Goal: Task Accomplishment & Management: Complete application form

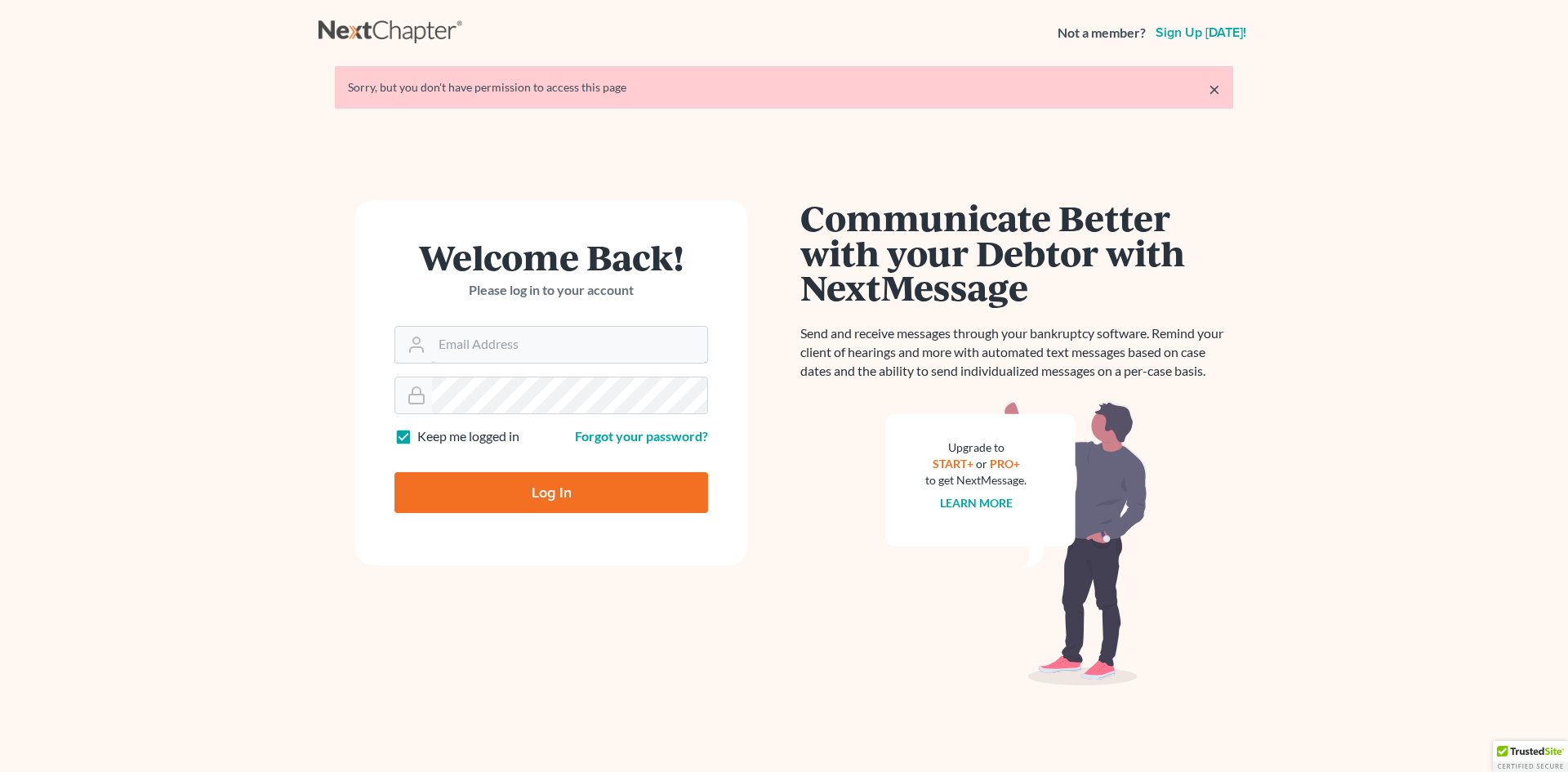
type input "blumlawfirm@gmail.com"
click at [540, 496] on input "Log In" at bounding box center [551, 493] width 314 height 41
type input "Thinking..."
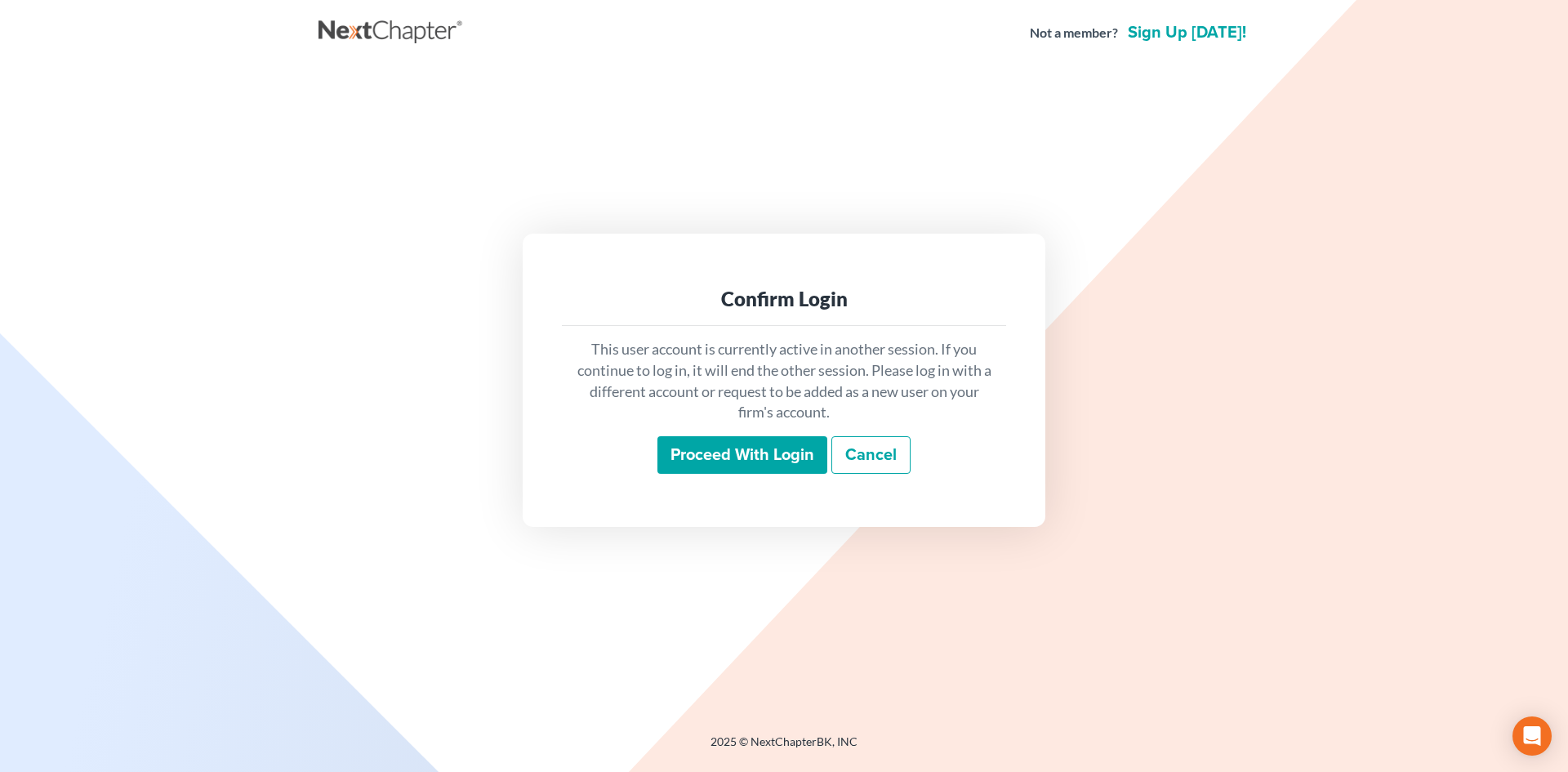
click at [758, 458] on input "Proceed with login" at bounding box center [741, 455] width 170 height 37
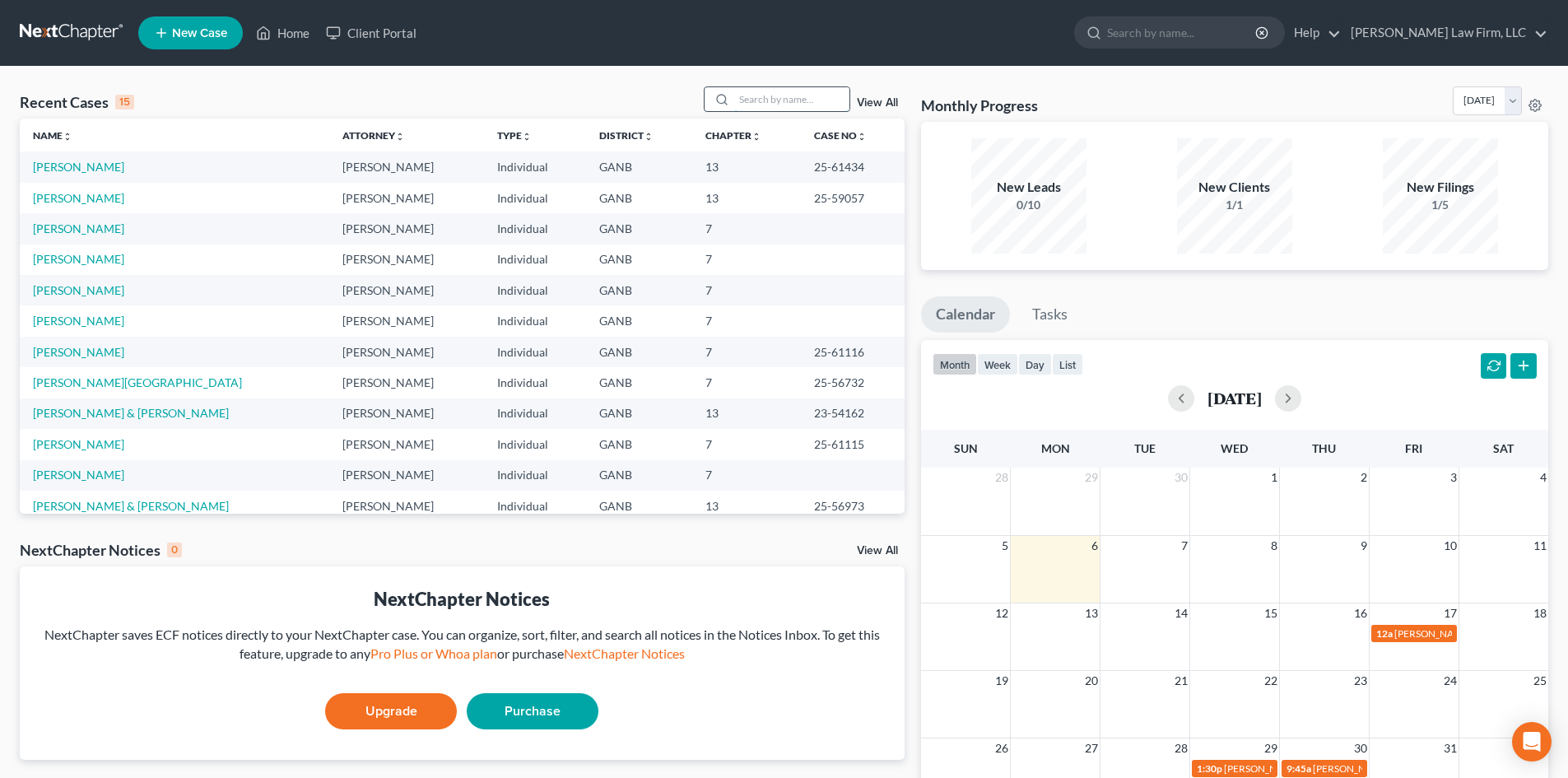
click at [764, 101] on input "search" at bounding box center [791, 99] width 115 height 24
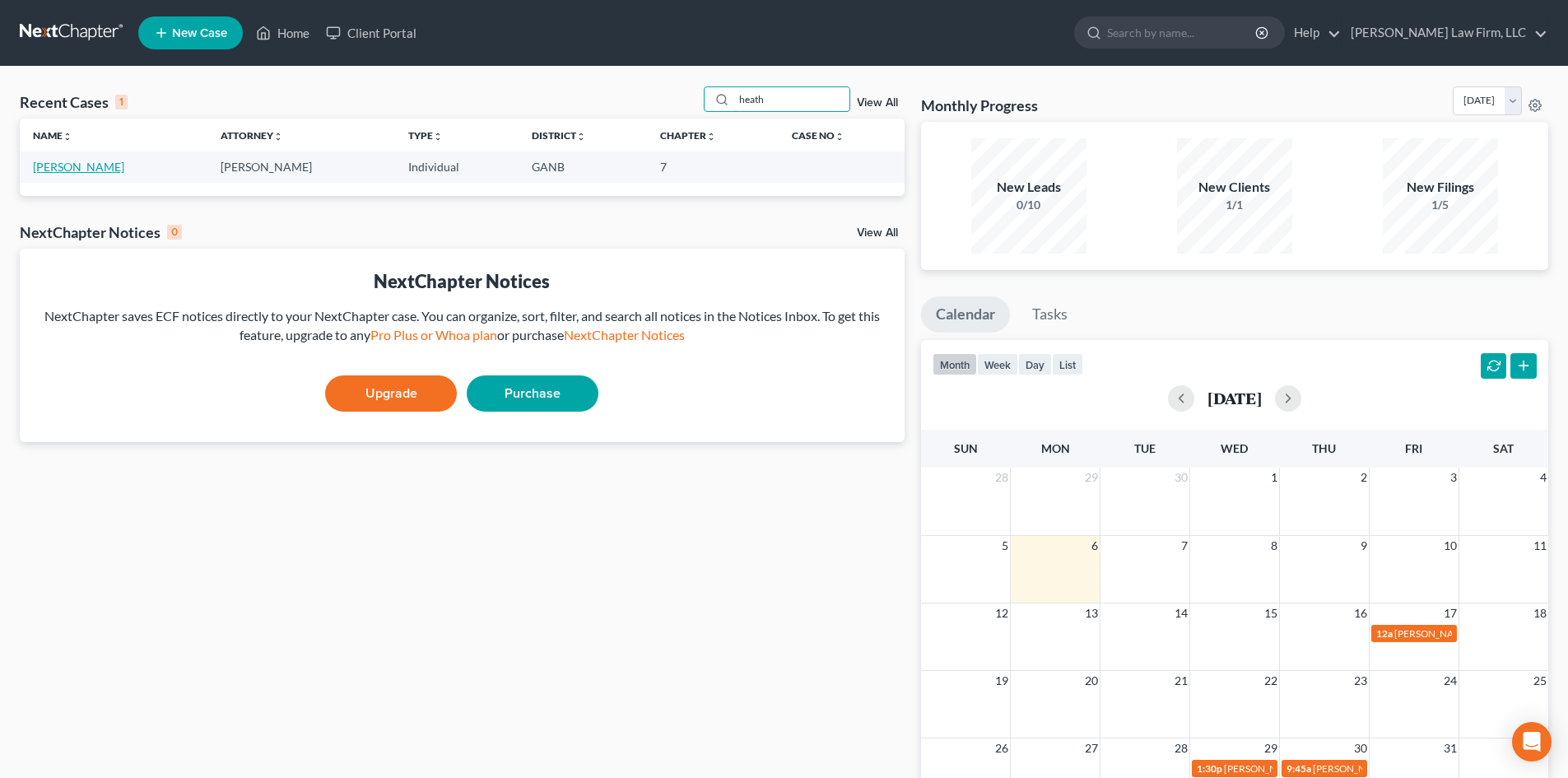
type input "heath"
click at [97, 166] on link "[PERSON_NAME]" at bounding box center [79, 166] width 92 height 14
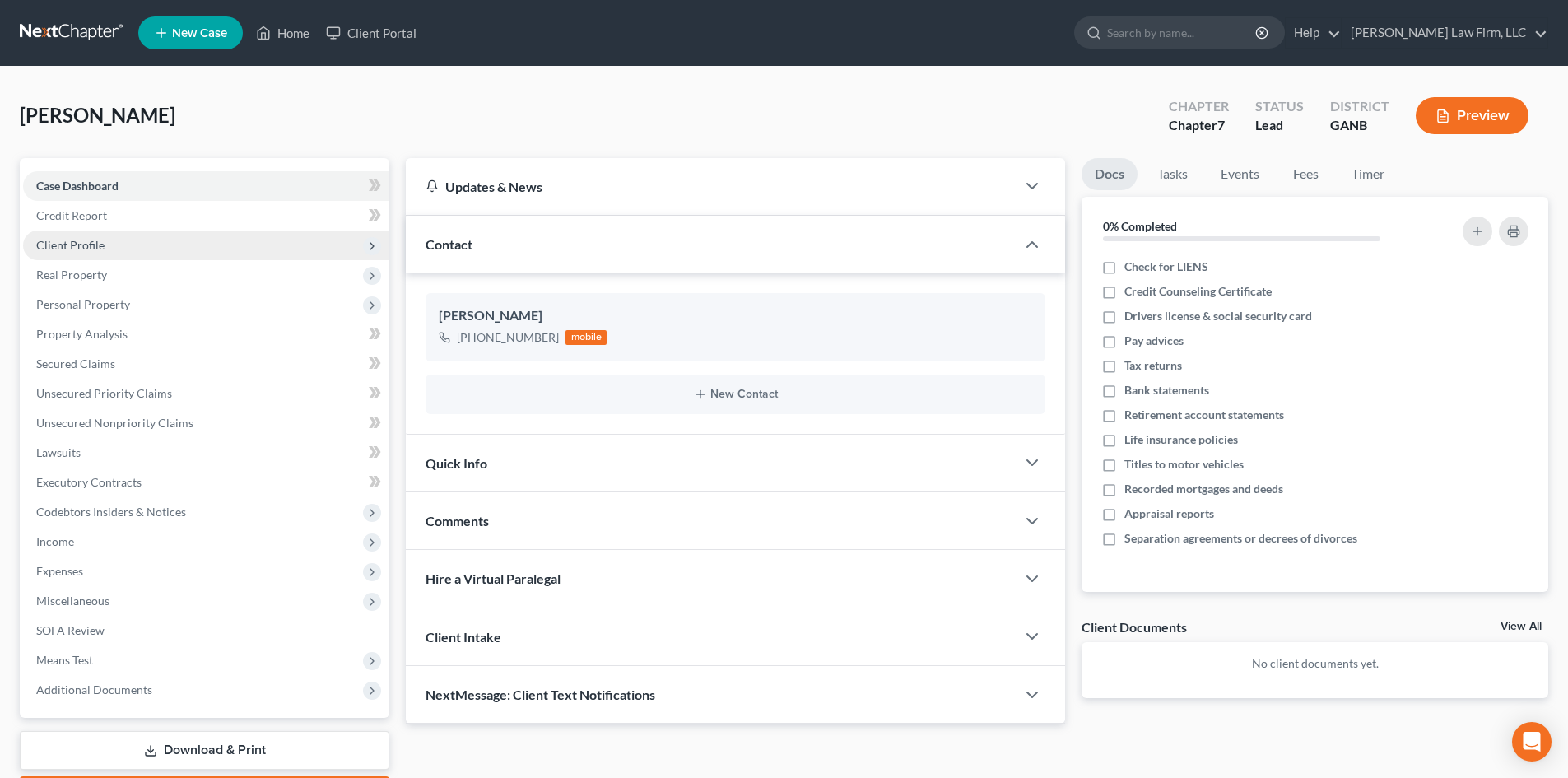
click at [93, 240] on span "Client Profile" at bounding box center [70, 244] width 68 height 14
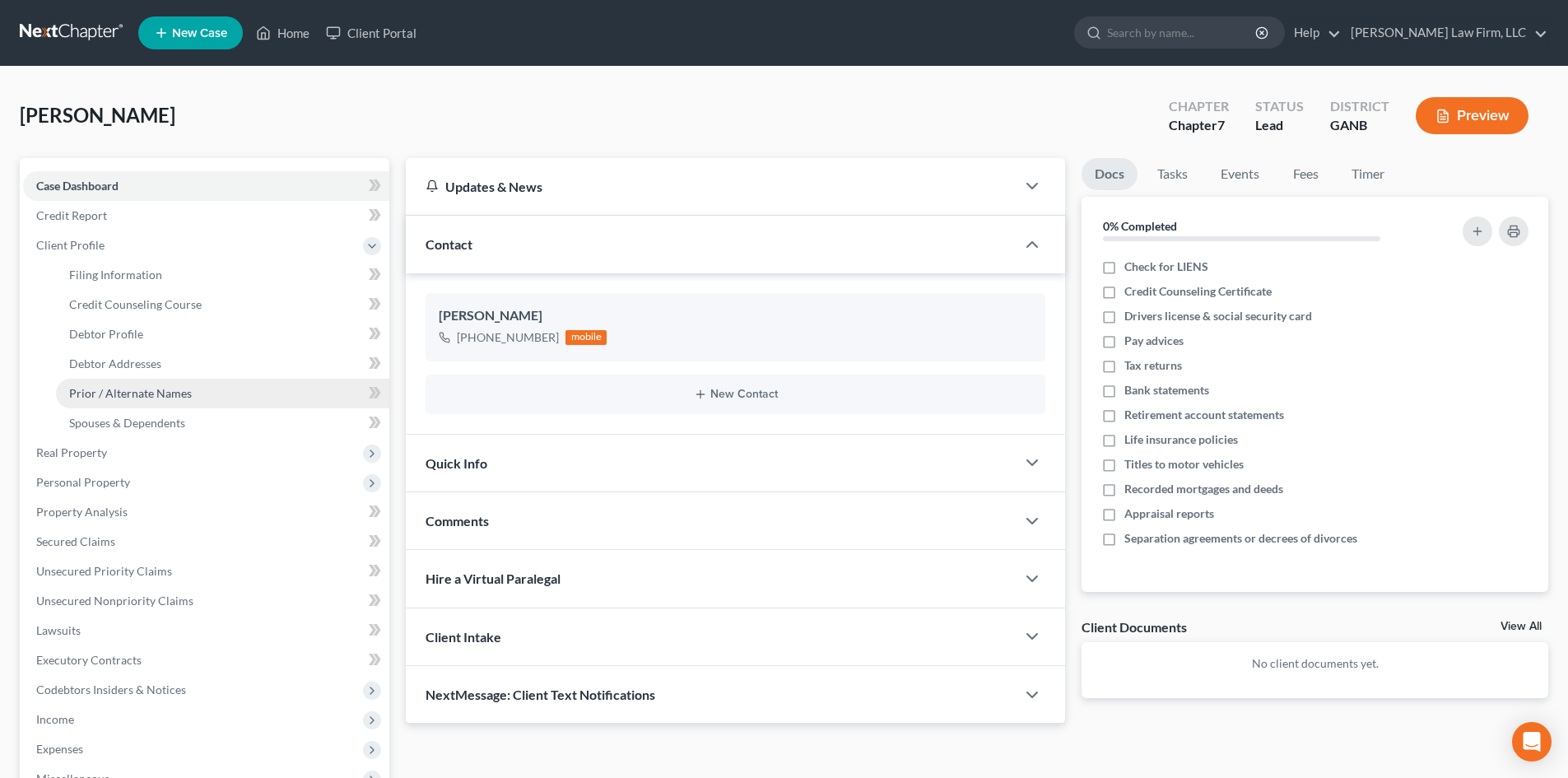
click at [152, 391] on span "Prior / Alternate Names" at bounding box center [130, 393] width 123 height 14
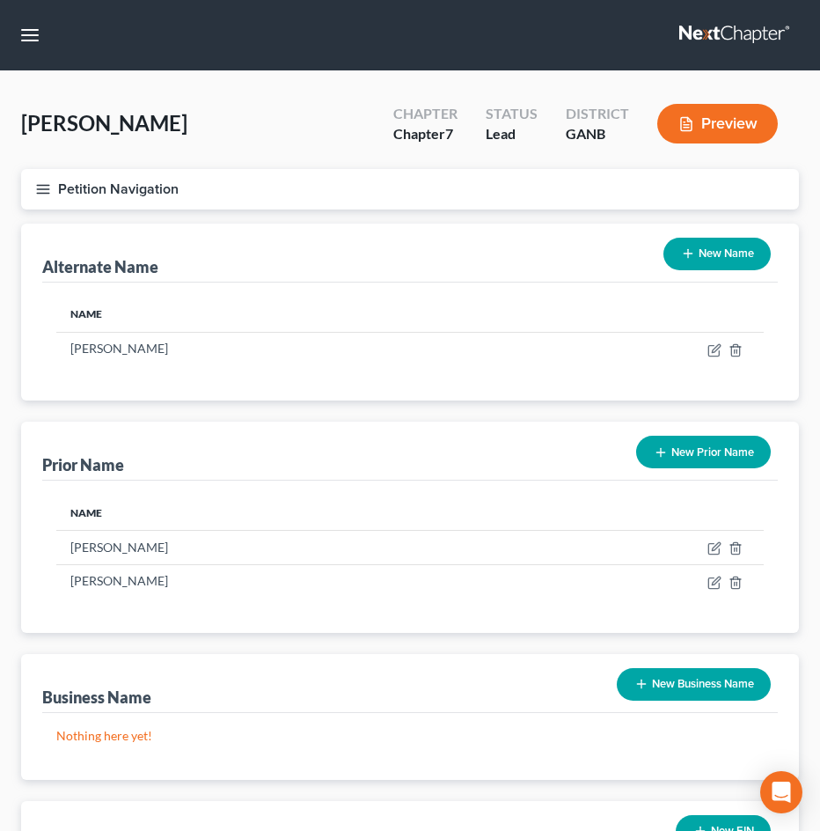
click at [52, 187] on button "Petition Navigation" at bounding box center [410, 189] width 778 height 40
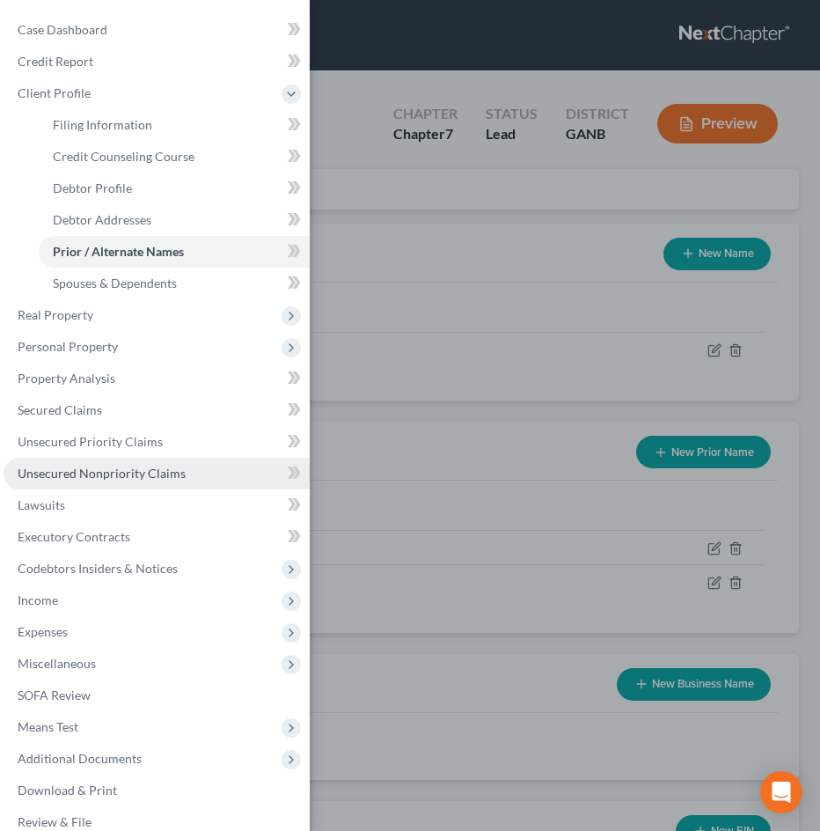
click at [57, 471] on span "Unsecured Nonpriority Claims" at bounding box center [102, 472] width 168 height 15
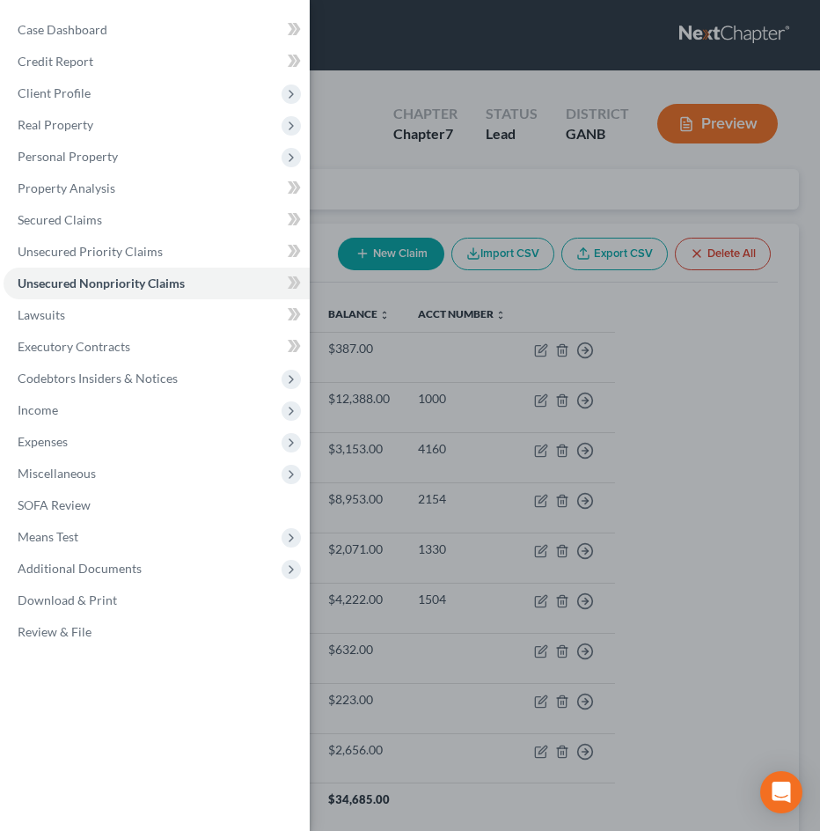
click at [798, 460] on div "Case Dashboard Payments Invoices Payments Payments Credit Report Client Profile" at bounding box center [410, 415] width 820 height 831
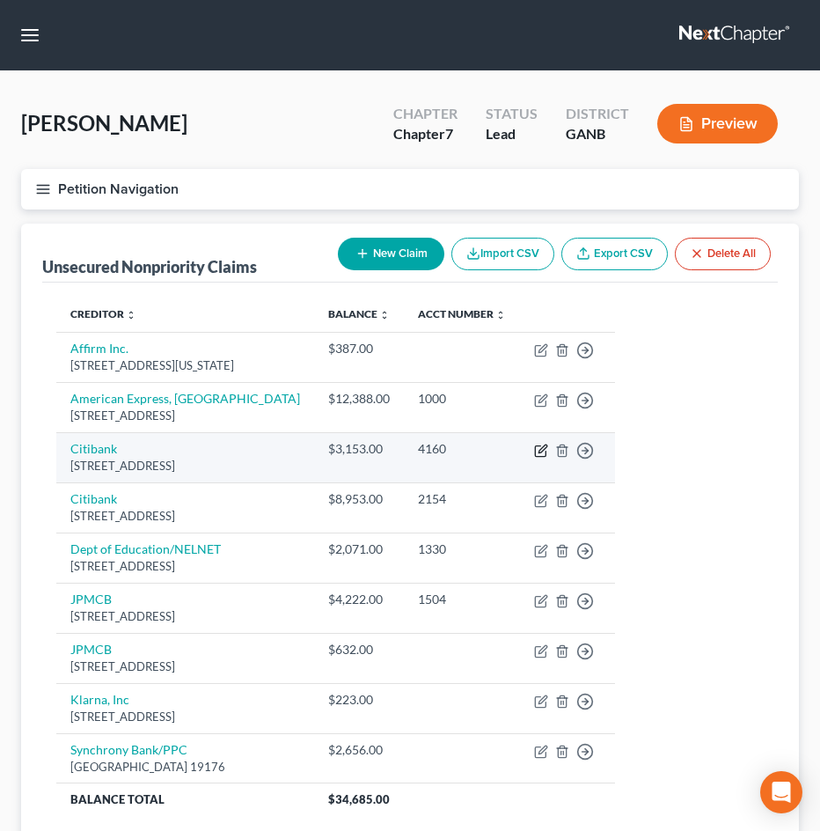
click at [548, 455] on icon "button" at bounding box center [541, 450] width 14 height 14
select select "43"
select select "2"
select select "0"
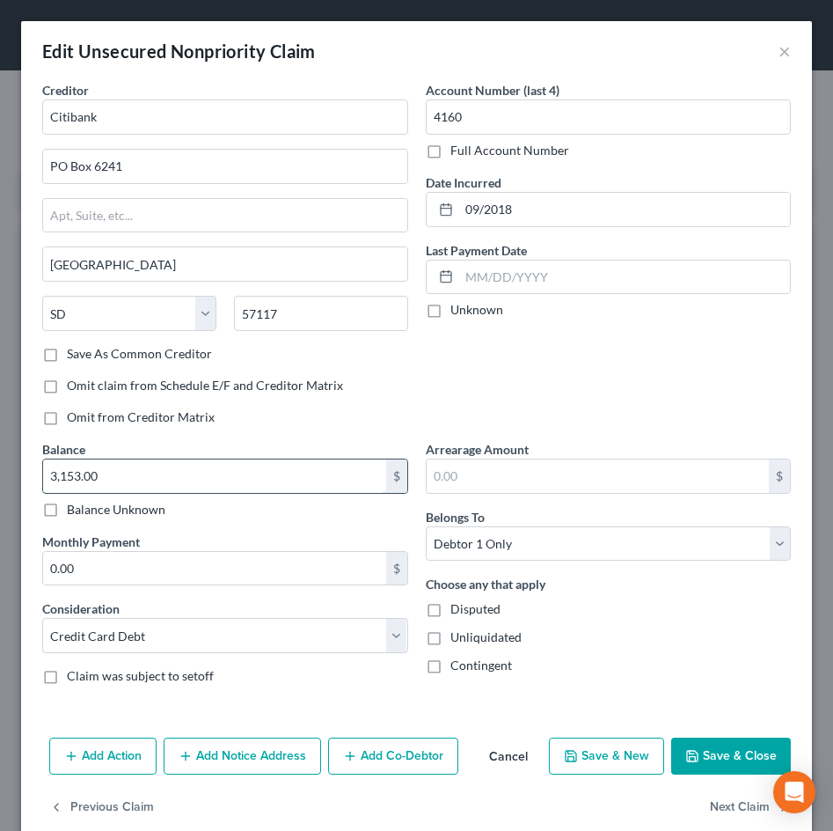
click at [133, 480] on input "3,153.00" at bounding box center [214, 475] width 343 height 33
type input "3,267"
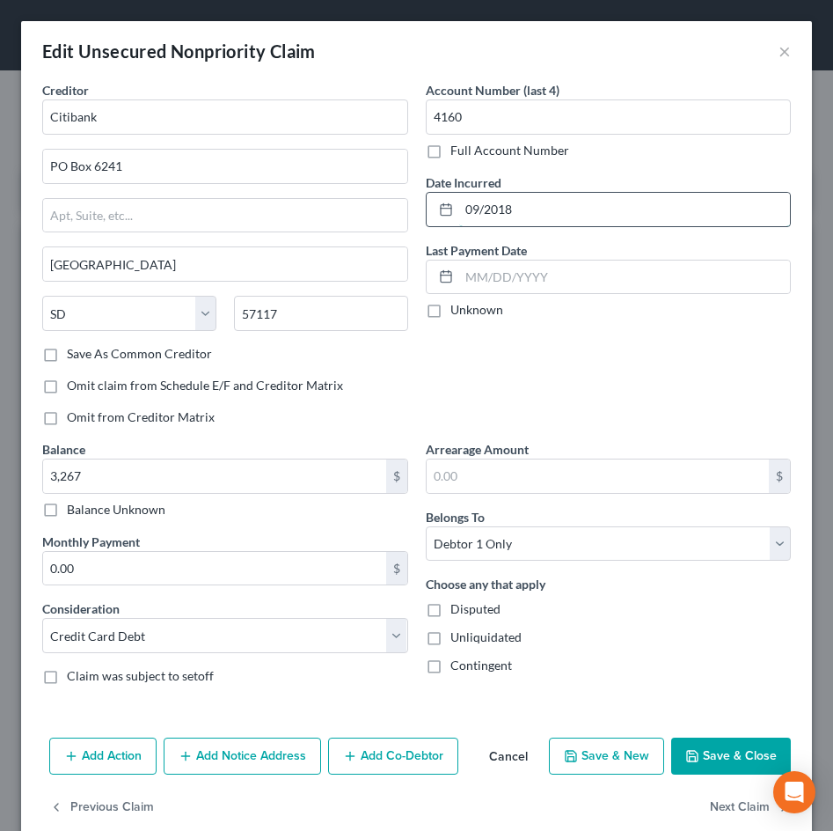
drag, startPoint x: 472, startPoint y: 212, endPoint x: 421, endPoint y: 207, distance: 51.3
click at [426, 207] on div "09/2018" at bounding box center [609, 209] width 366 height 35
type input "[DATE]"
click at [746, 755] on button "Save & Close" at bounding box center [731, 755] width 120 height 37
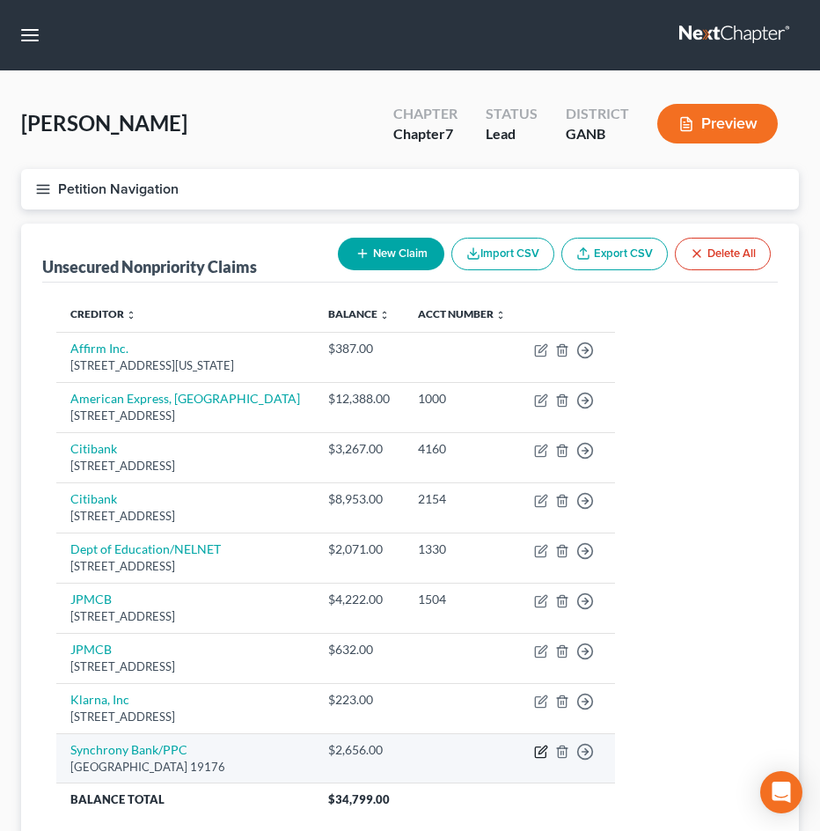
click at [546, 751] on icon "button" at bounding box center [543, 749] width 8 height 8
select select "39"
select select "2"
select select "0"
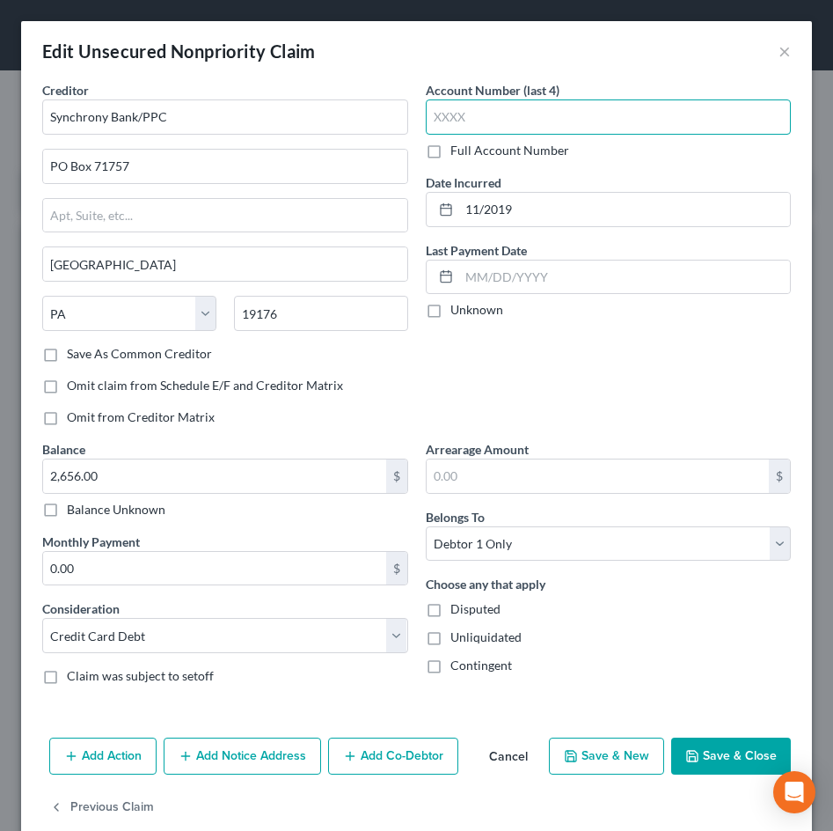
click at [442, 124] on input "text" at bounding box center [609, 116] width 366 height 35
type input "5088"
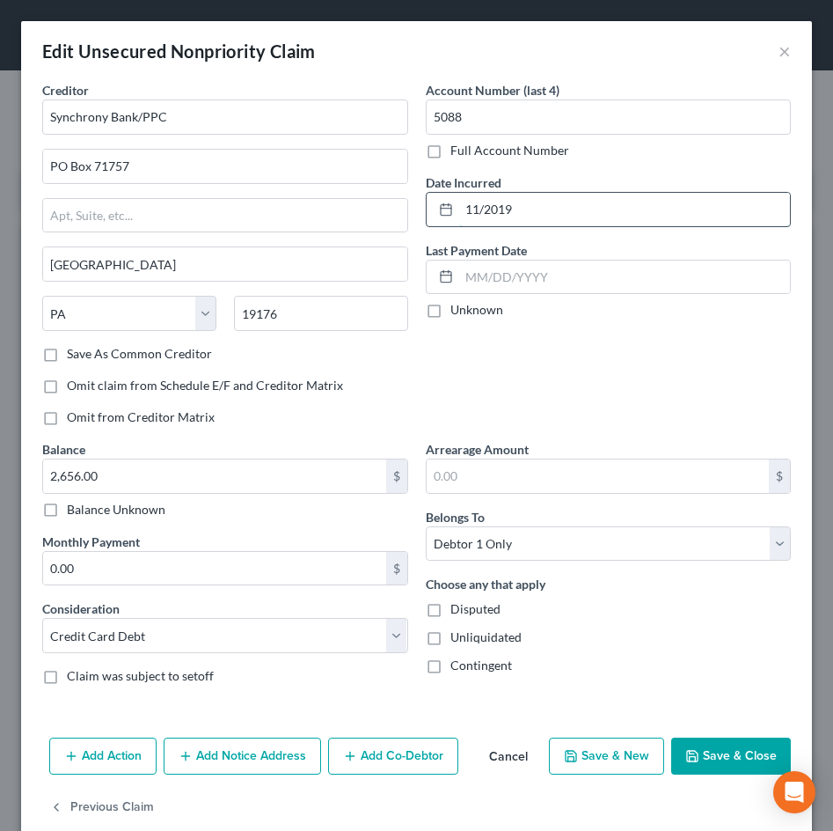
click at [480, 209] on input "11/2019" at bounding box center [625, 209] width 332 height 33
type input "[DATE]"
click at [698, 766] on button "Save & Close" at bounding box center [731, 755] width 120 height 37
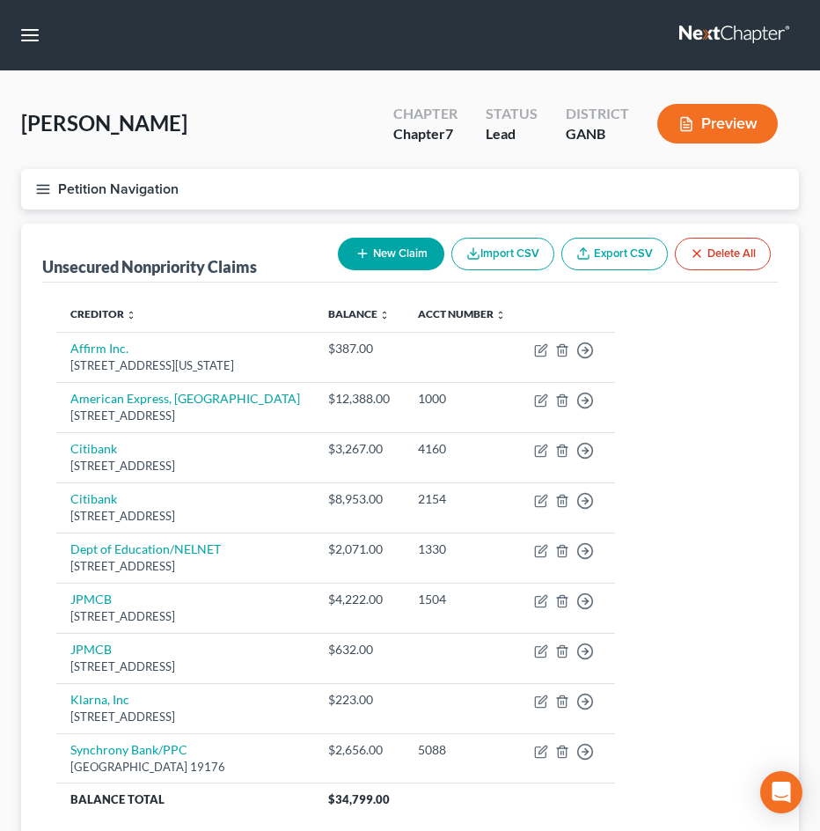
click at [216, 126] on div "[PERSON_NAME] Upgraded Chapter Chapter 7 Status Lead District GANB Preview" at bounding box center [410, 130] width 778 height 77
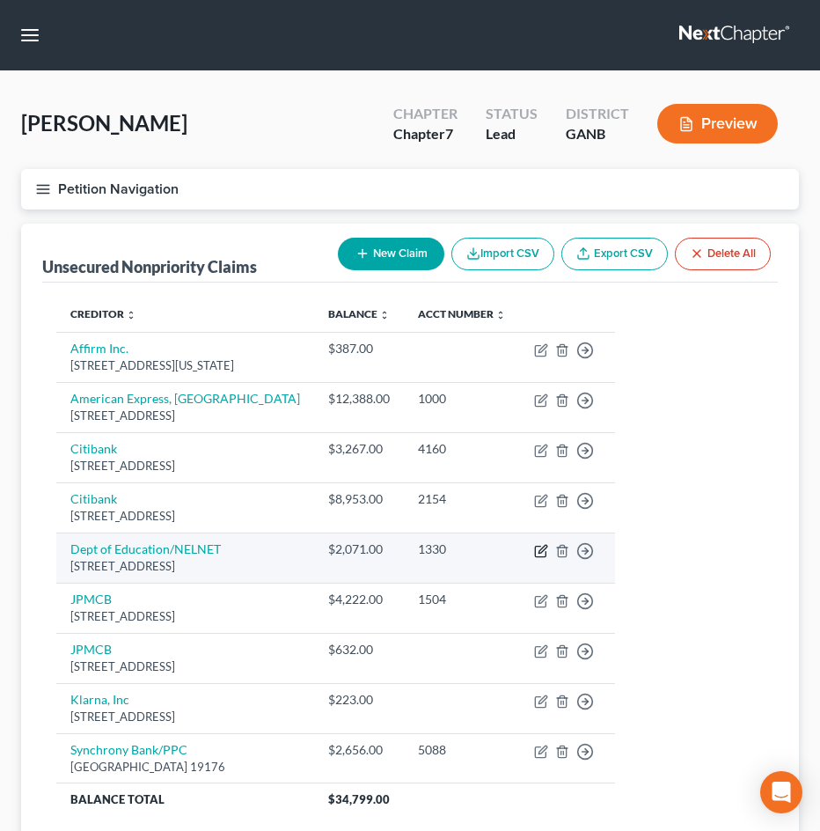
click at [548, 553] on icon "button" at bounding box center [541, 551] width 14 height 14
select select "30"
select select "17"
select select "0"
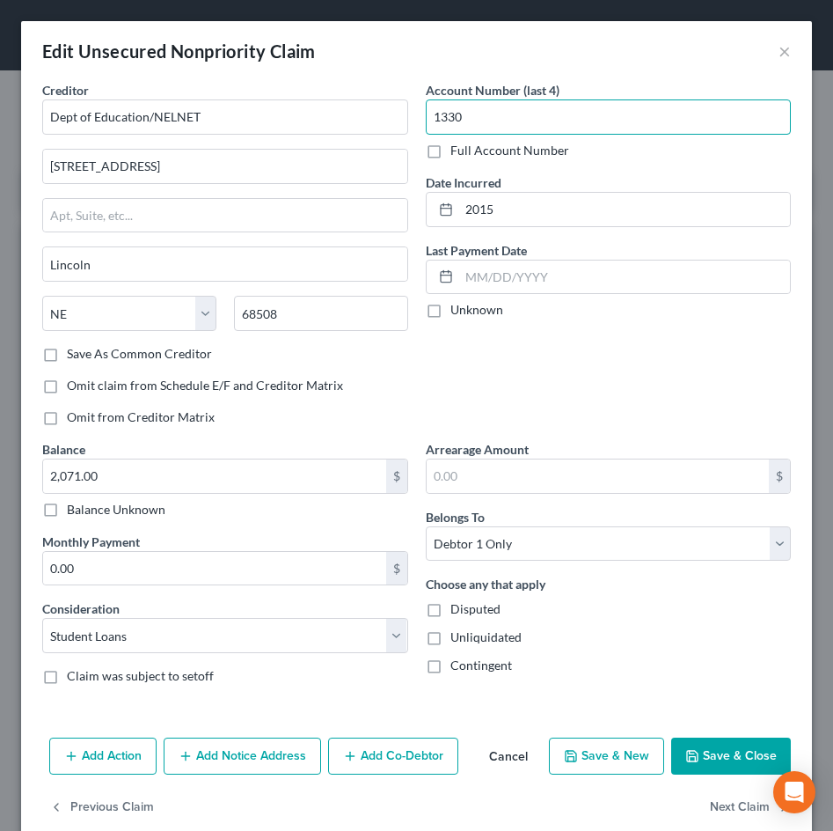
click at [442, 122] on input "1330" at bounding box center [609, 116] width 366 height 35
drag, startPoint x: 442, startPoint y: 122, endPoint x: 441, endPoint y: 133, distance: 10.6
click at [441, 133] on input "1330" at bounding box center [609, 116] width 366 height 35
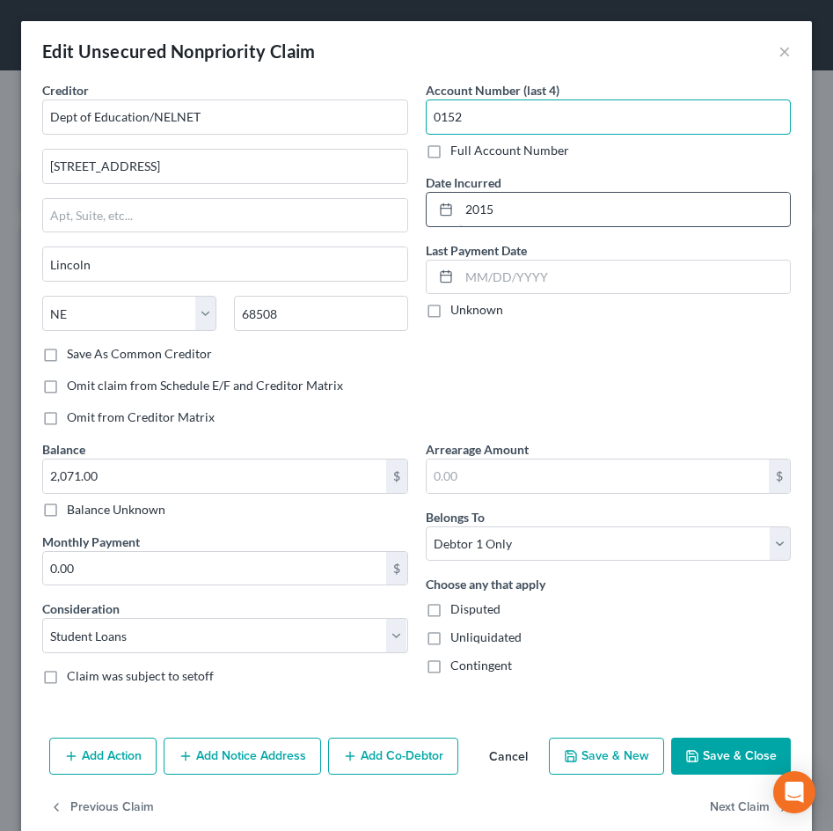
type input "0152"
click at [466, 210] on input "2015" at bounding box center [625, 209] width 332 height 33
type input "[DATE]"
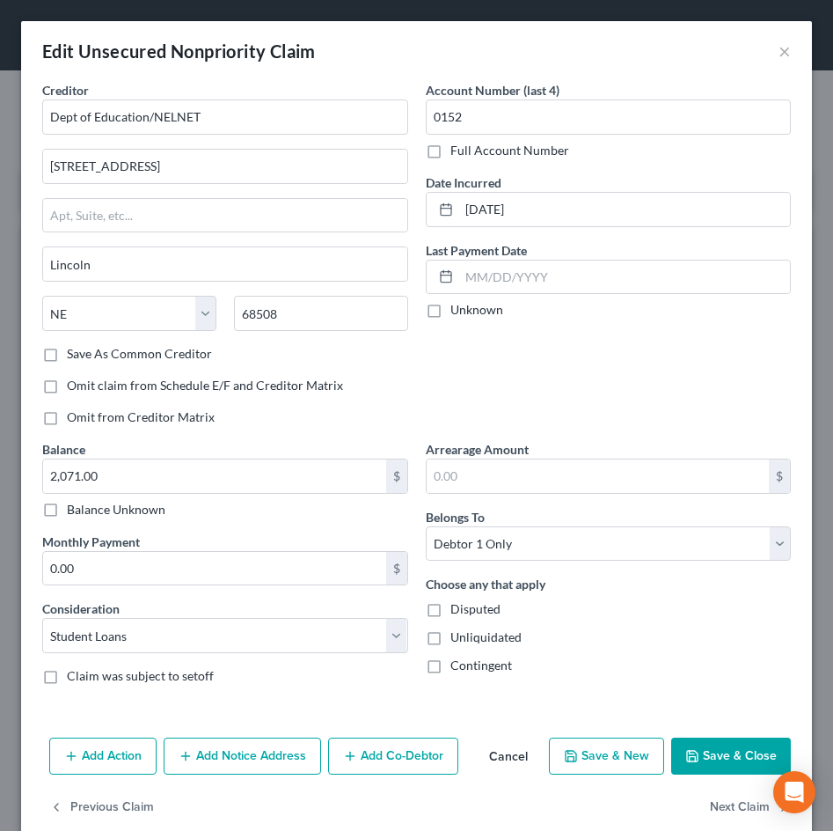
click at [712, 751] on button "Save & Close" at bounding box center [731, 755] width 120 height 37
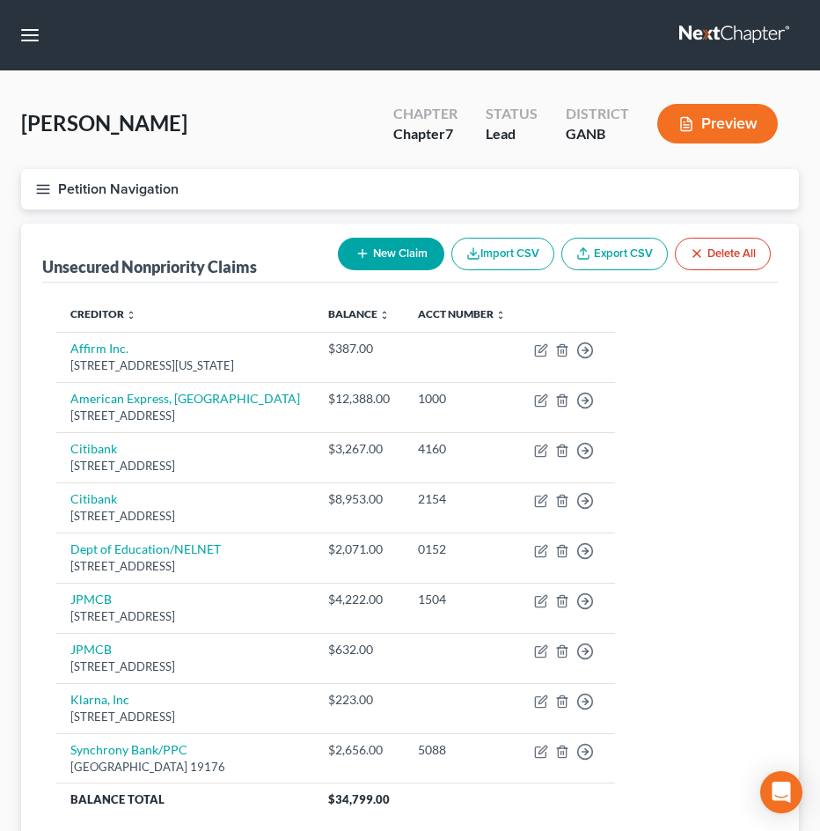
click at [240, 138] on div "[PERSON_NAME] Upgraded Chapter Chapter 7 Status Lead District GANB Preview" at bounding box center [410, 130] width 778 height 77
click at [49, 195] on icon "button" at bounding box center [43, 189] width 16 height 16
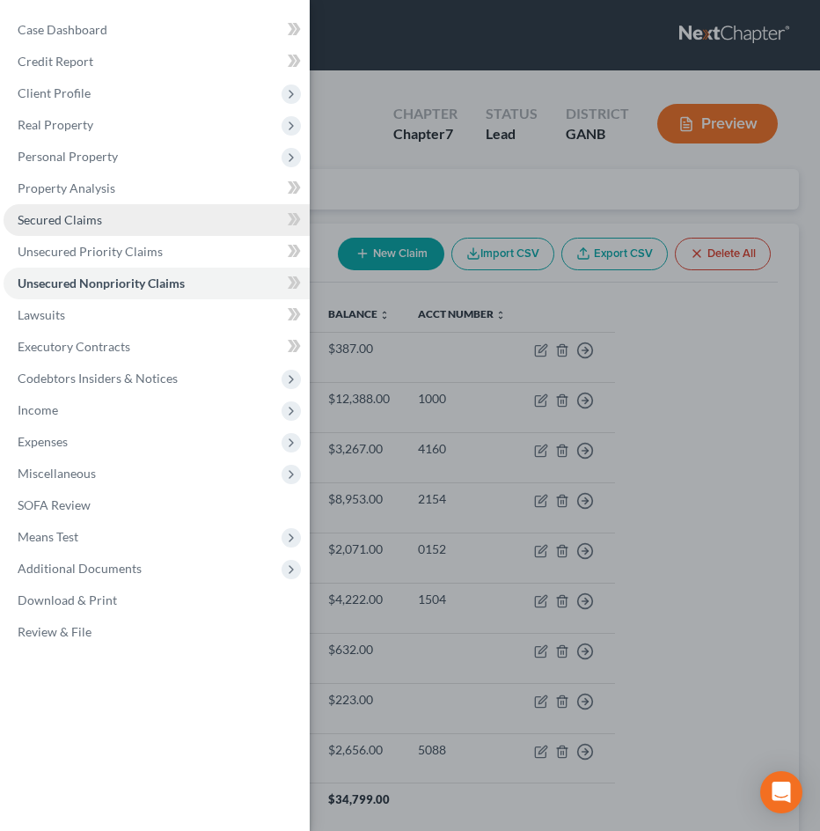
click at [35, 225] on span "Secured Claims" at bounding box center [60, 219] width 84 height 15
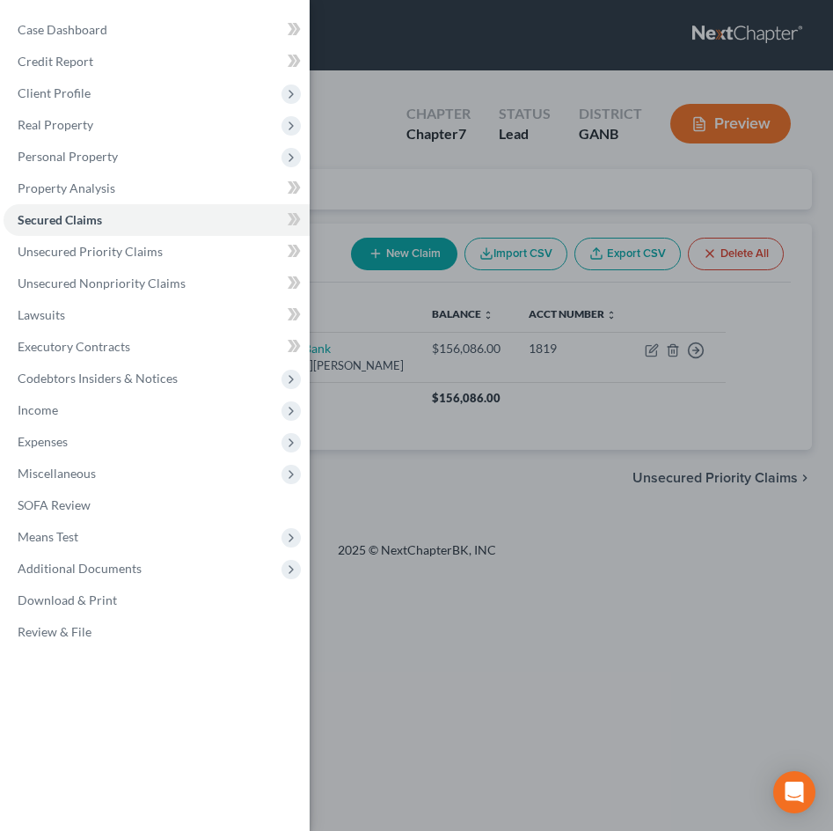
click at [645, 456] on div "Case Dashboard Payments Invoices Payments Payments Credit Report Client Profile" at bounding box center [416, 415] width 833 height 831
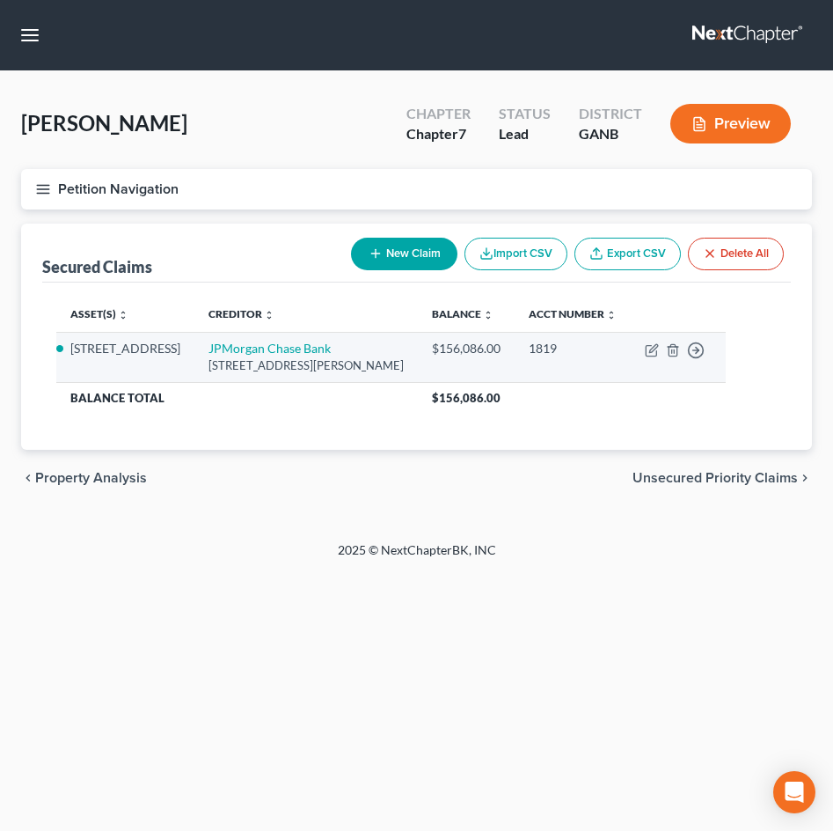
click at [695, 365] on td "Move to E Move to F Move to G Move to Notice Only" at bounding box center [678, 357] width 95 height 50
click at [659, 357] on icon "button" at bounding box center [652, 350] width 14 height 14
select select "36"
select select "2"
select select "0"
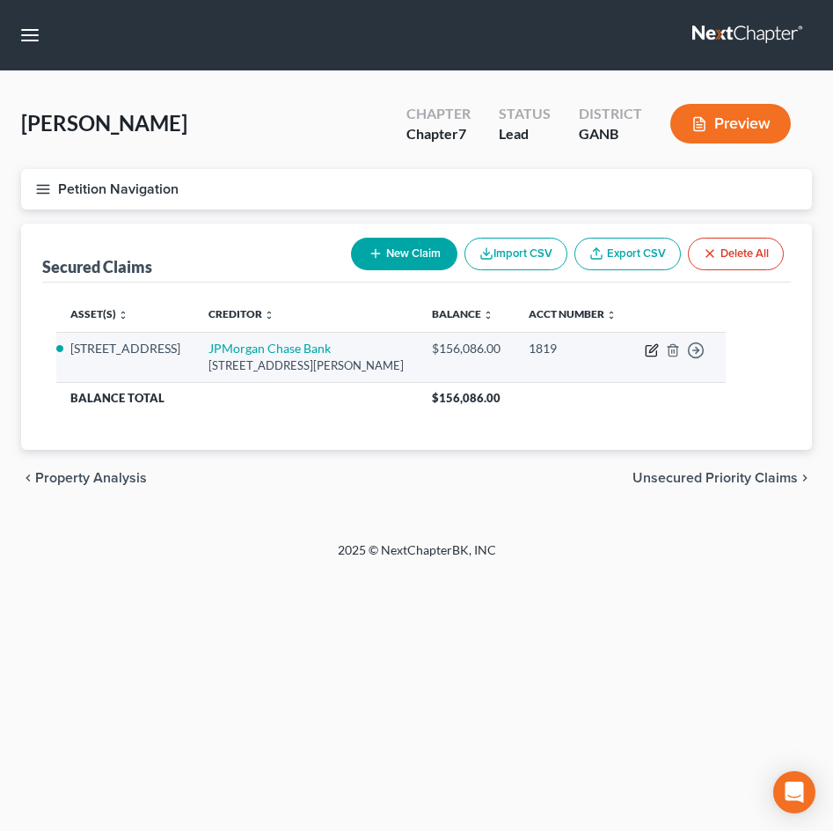
select select "0"
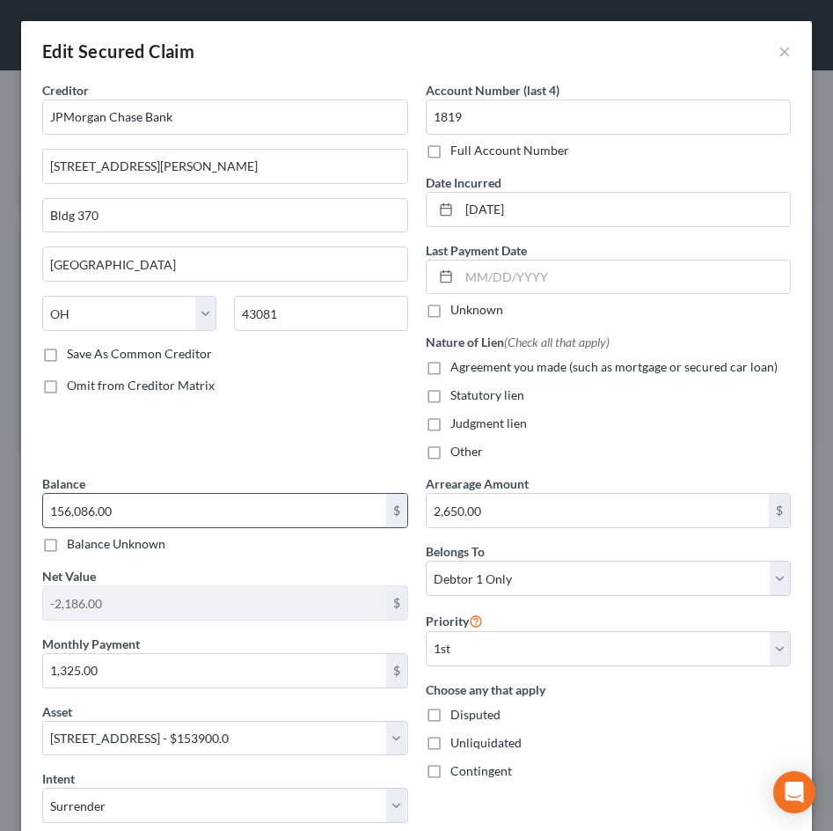
click at [107, 512] on input "156,086.00" at bounding box center [214, 510] width 343 height 33
type input "157,791"
click at [732, 760] on div "Choose any that apply Disputed Unliquidated Contingent" at bounding box center [609, 729] width 366 height 99
click at [451, 369] on label "Agreement you made (such as mortgage or secured car loan)" at bounding box center [614, 367] width 327 height 18
click at [458, 369] on input "Agreement you made (such as mortgage or secured car loan)" at bounding box center [463, 363] width 11 height 11
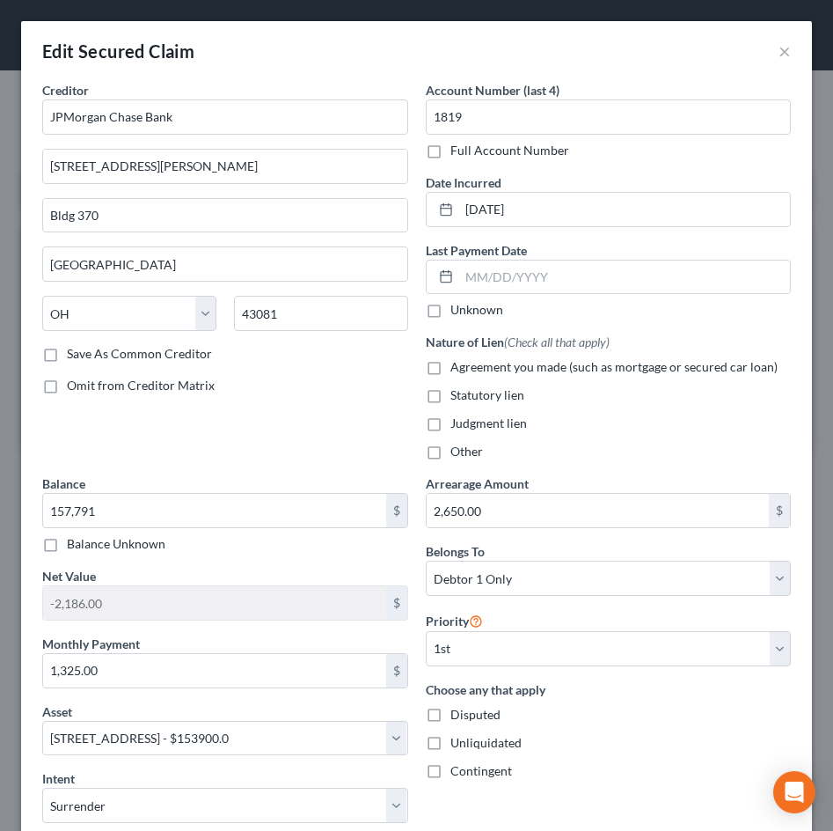
checkbox input "true"
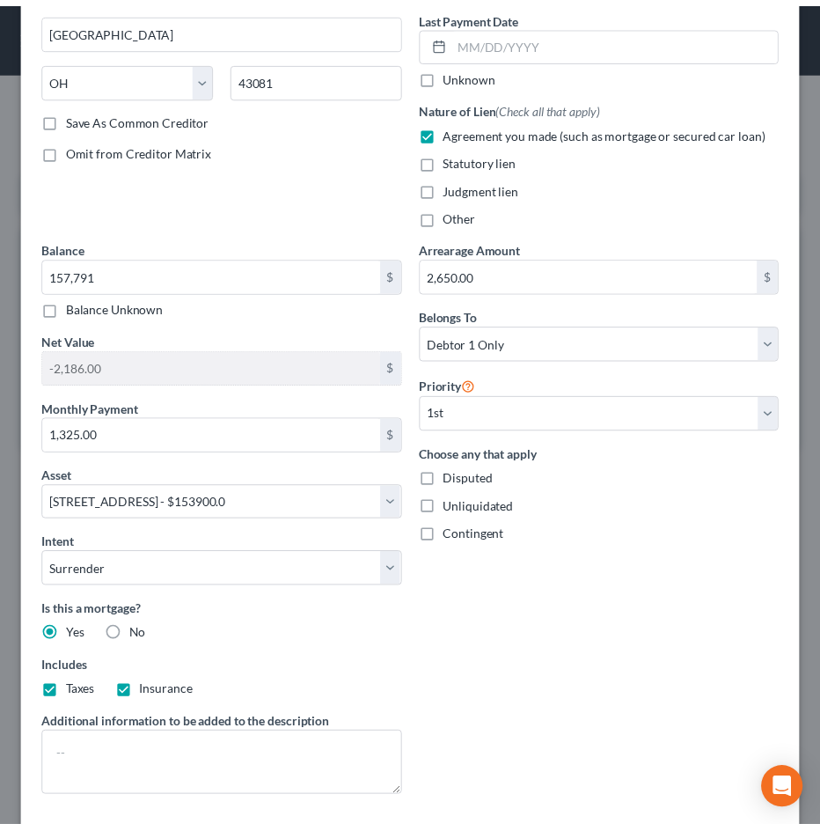
scroll to position [343, 0]
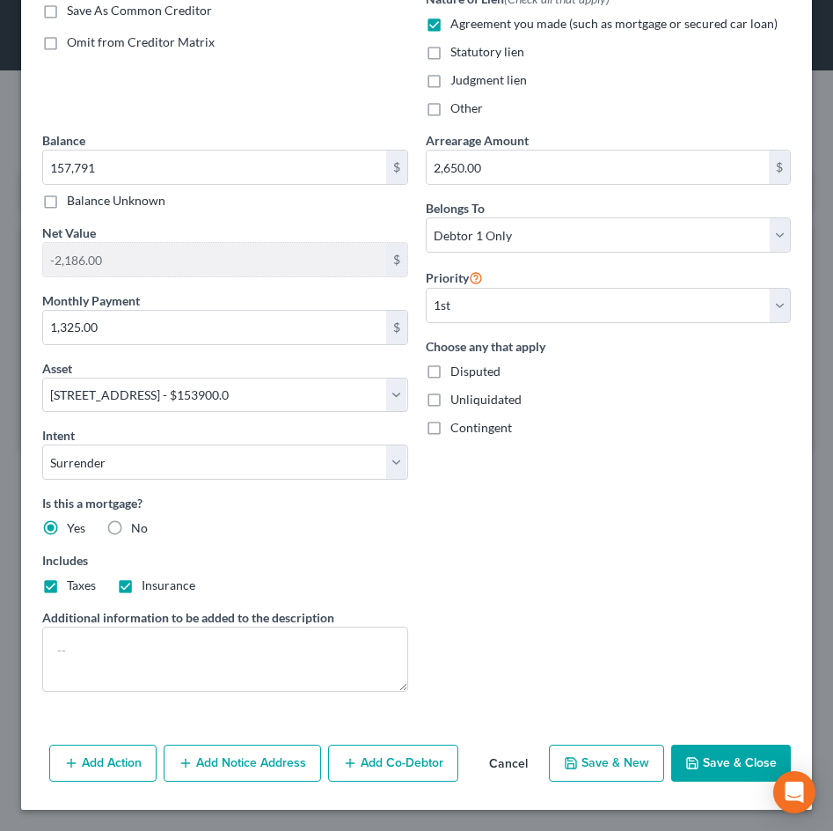
click at [726, 762] on button "Save & Close" at bounding box center [731, 762] width 120 height 37
select select
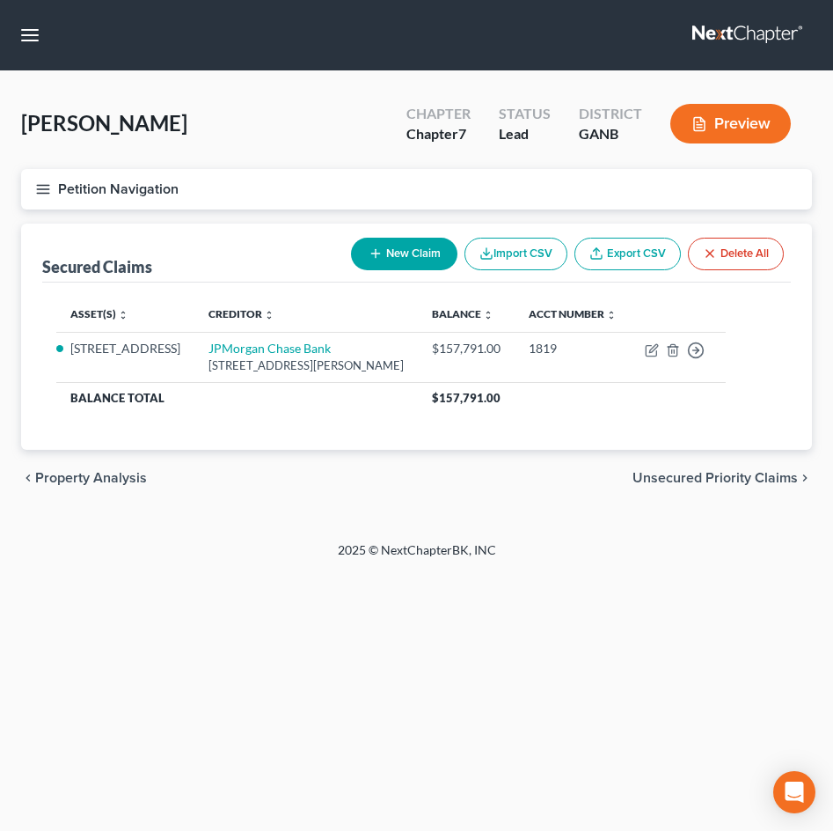
click at [48, 194] on icon "button" at bounding box center [43, 189] width 16 height 16
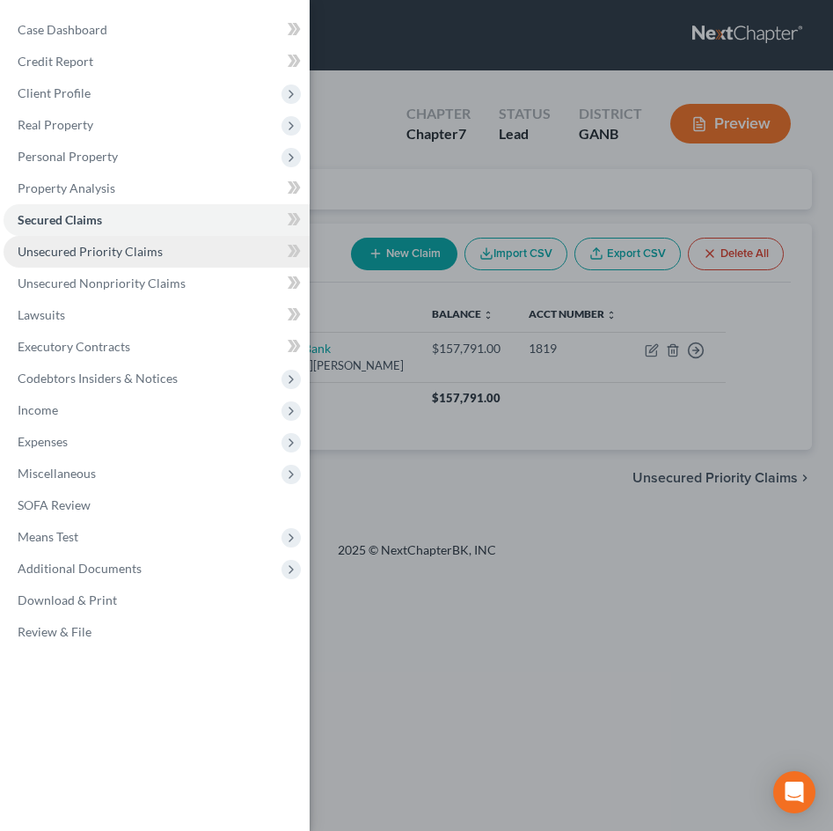
click at [48, 254] on span "Unsecured Priority Claims" at bounding box center [90, 251] width 145 height 15
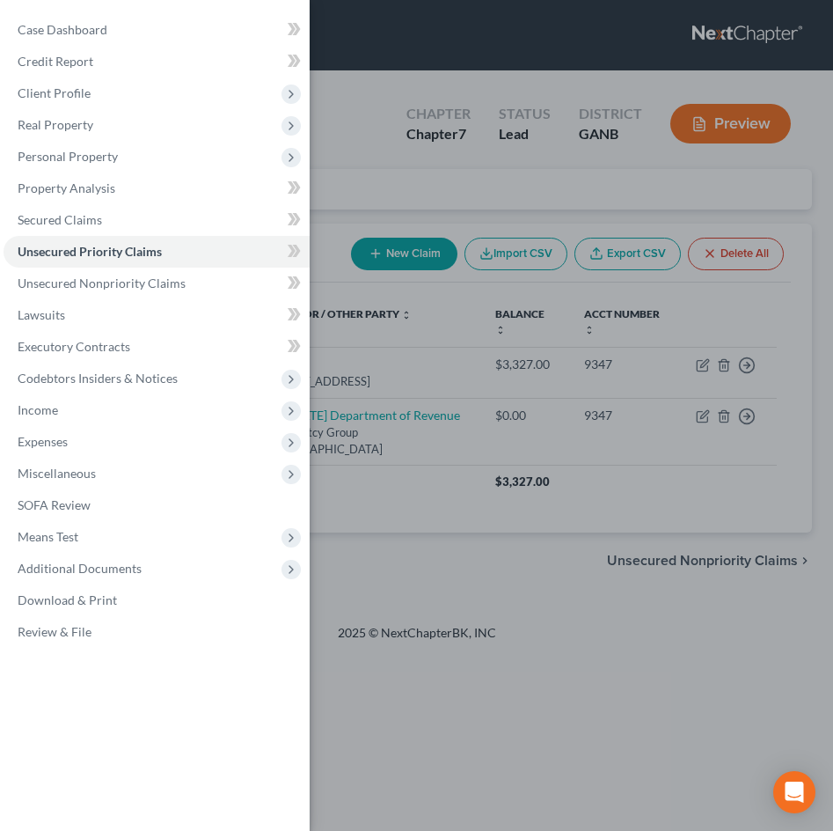
click at [442, 501] on div "Case Dashboard Payments Invoices Payments Payments Credit Report Client Profile" at bounding box center [416, 415] width 833 height 831
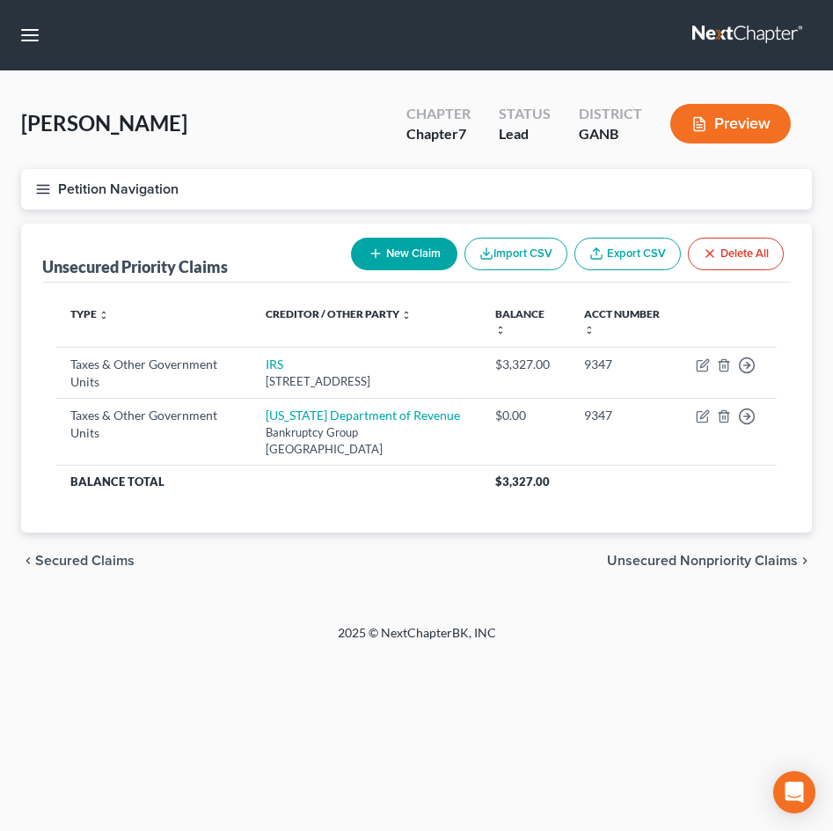
click at [28, 192] on button "Petition Navigation" at bounding box center [416, 189] width 791 height 40
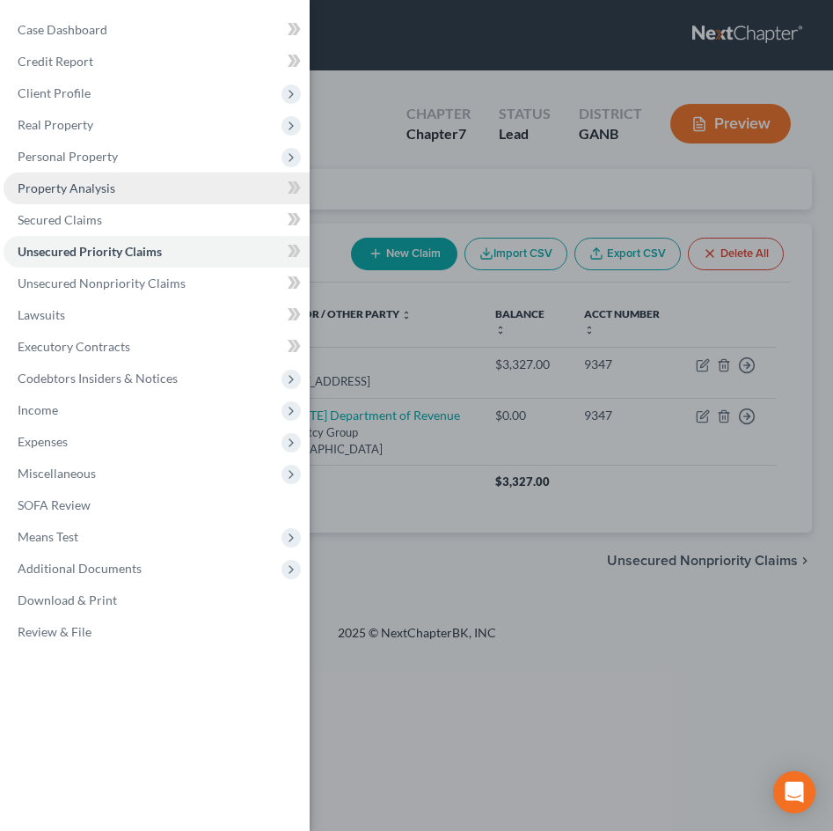
click at [46, 190] on span "Property Analysis" at bounding box center [67, 187] width 98 height 15
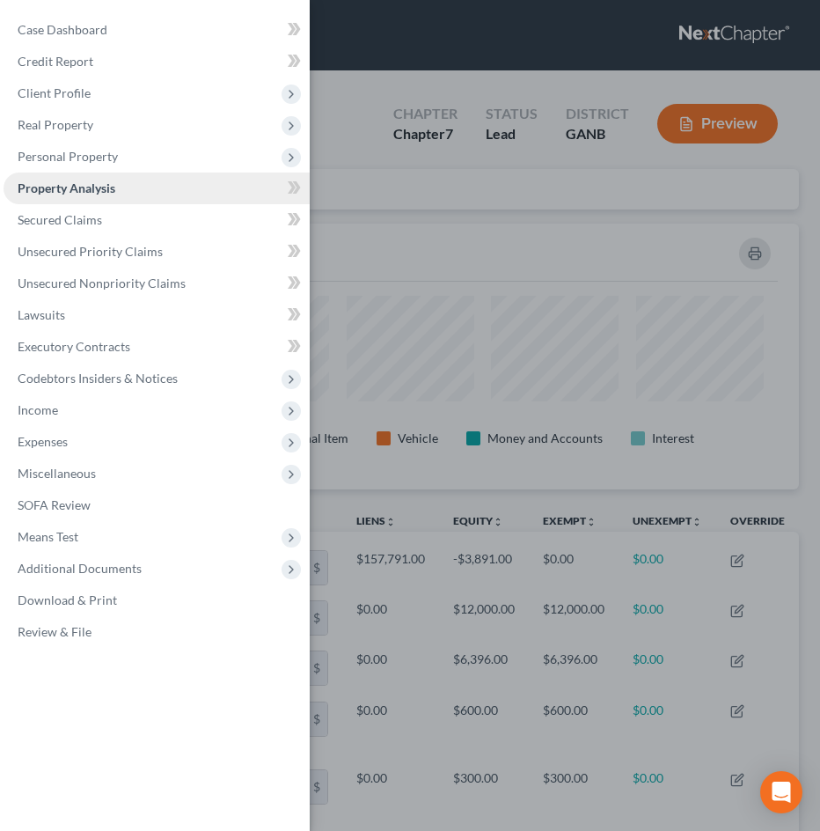
scroll to position [266, 778]
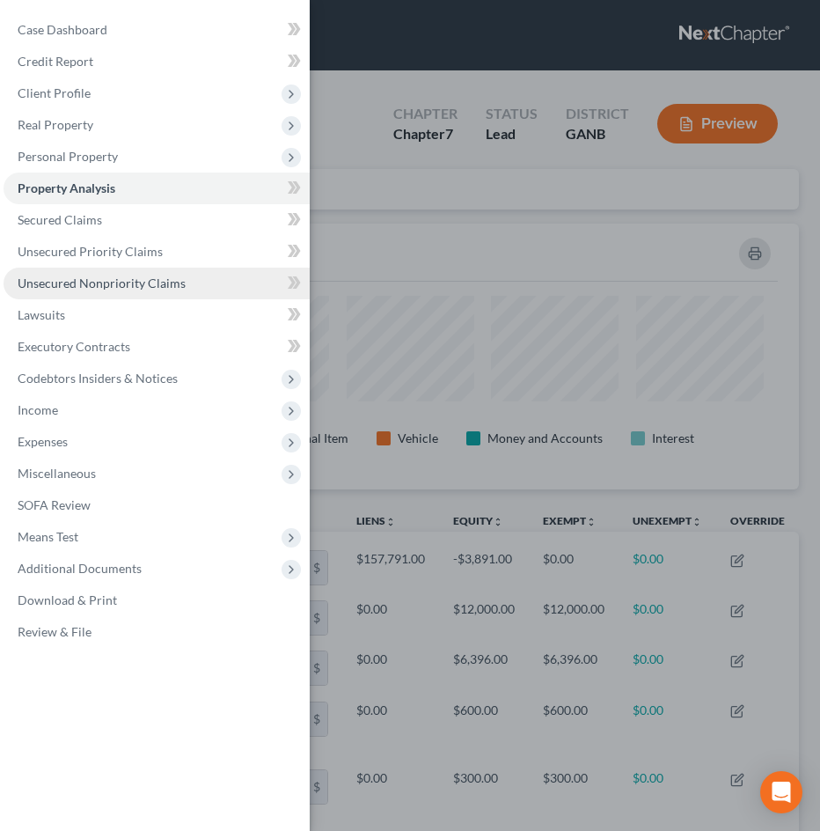
click at [60, 282] on span "Unsecured Nonpriority Claims" at bounding box center [102, 282] width 168 height 15
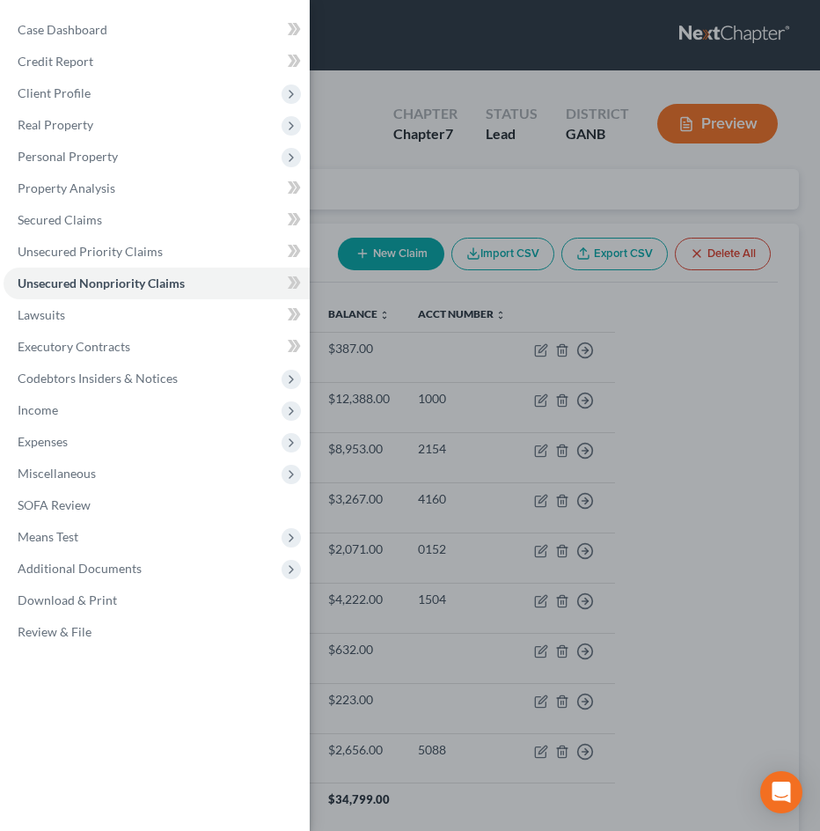
click at [688, 356] on div "Case Dashboard Payments Invoices Payments Payments Credit Report Client Profile" at bounding box center [410, 415] width 820 height 831
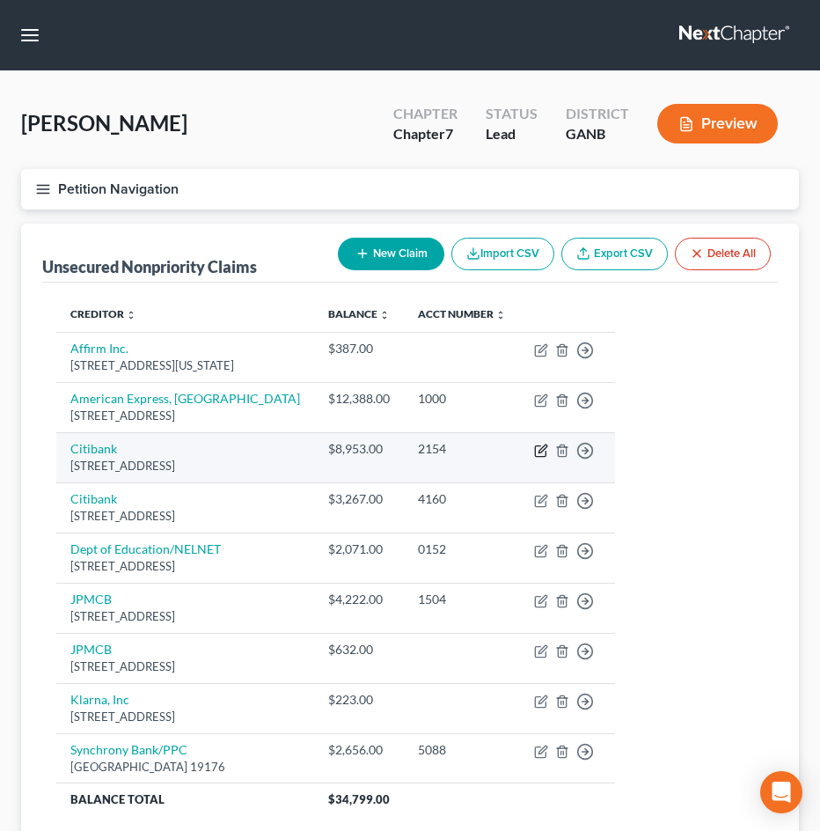
click at [546, 449] on icon "button" at bounding box center [543, 448] width 8 height 8
select select "43"
select select "2"
select select "0"
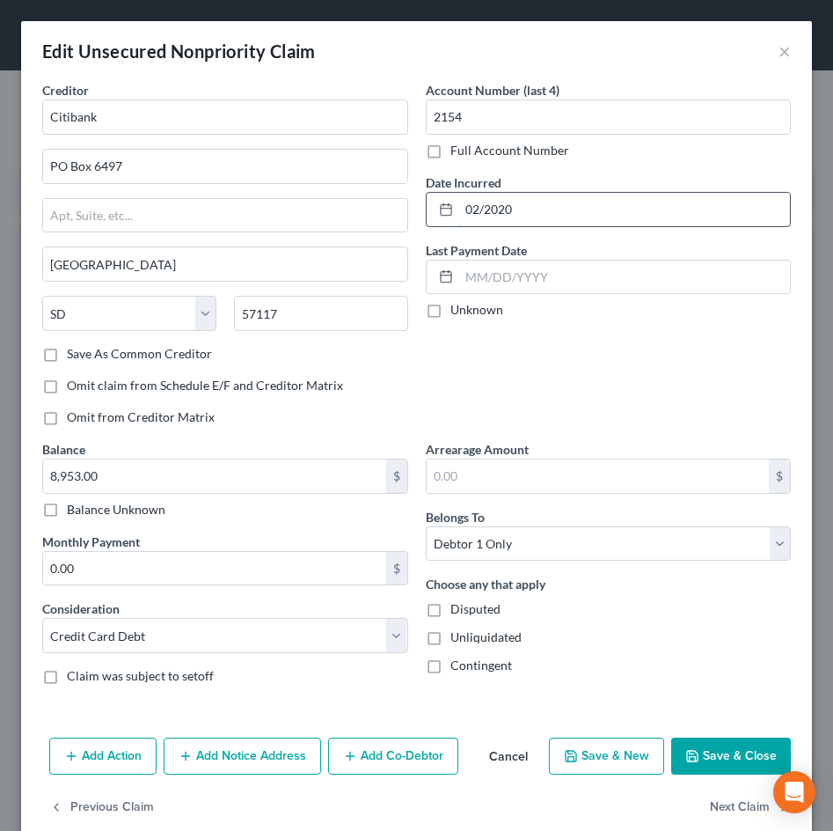
drag, startPoint x: 477, startPoint y: 207, endPoint x: 606, endPoint y: 222, distance: 130.2
click at [606, 222] on input "02/2020" at bounding box center [625, 209] width 332 height 33
type input "[DATE]"
click at [721, 768] on button "Save & Close" at bounding box center [731, 755] width 120 height 37
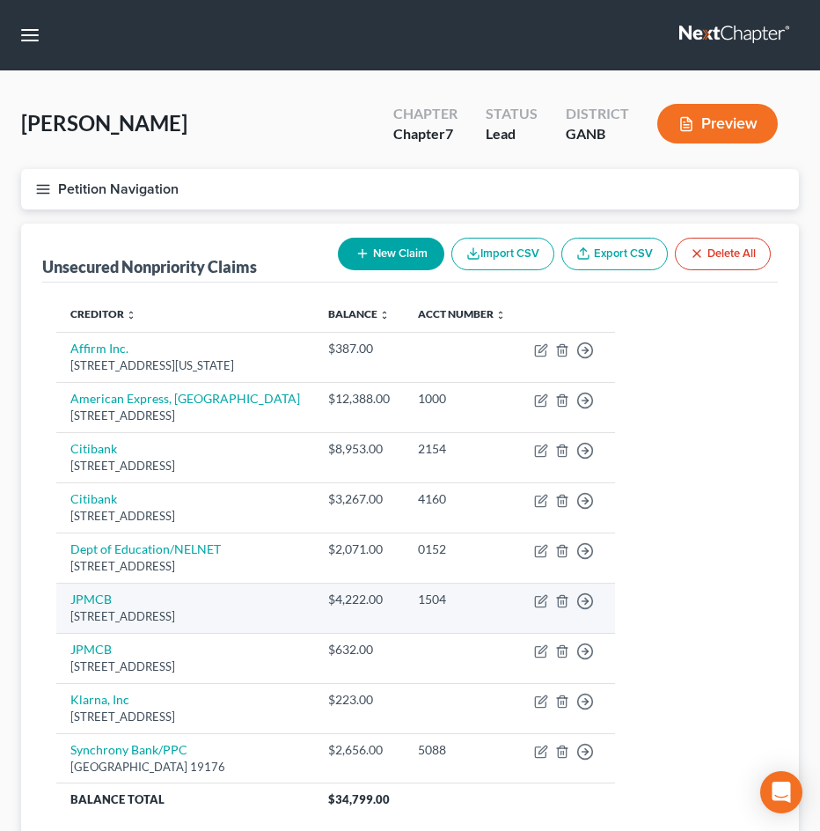
click at [553, 609] on td "Move to D Move to E Move to G Move to Notice Only" at bounding box center [567, 608] width 95 height 50
click at [548, 604] on icon "button" at bounding box center [541, 601] width 14 height 14
select select "7"
select select "2"
select select "0"
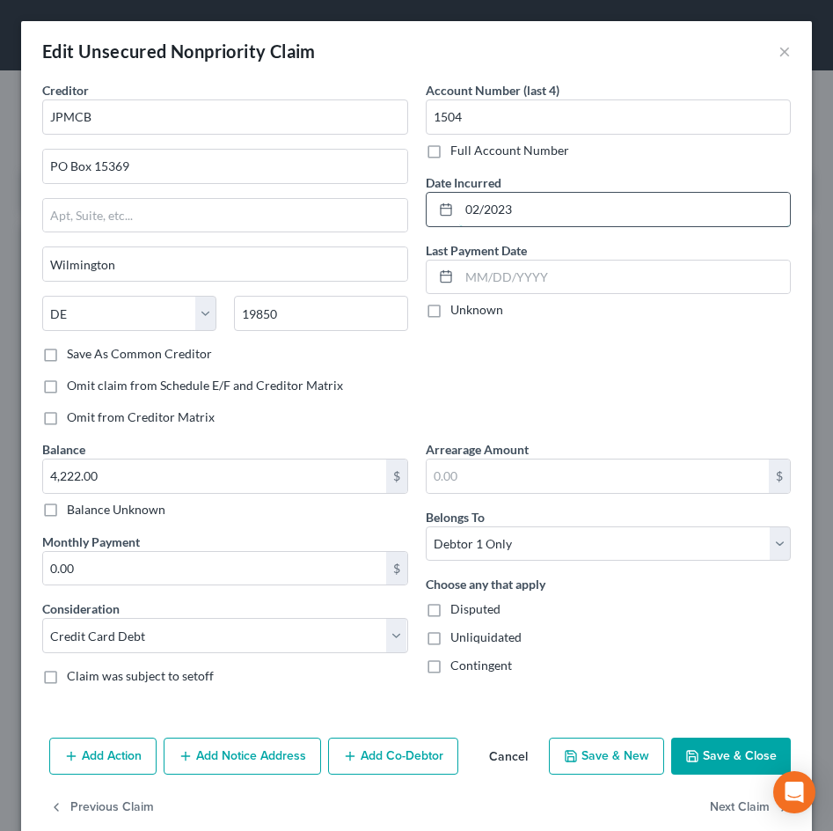
click at [479, 209] on input "02/2023" at bounding box center [625, 209] width 332 height 33
type input "[DATE]"
click at [734, 762] on button "Save & Close" at bounding box center [731, 755] width 120 height 37
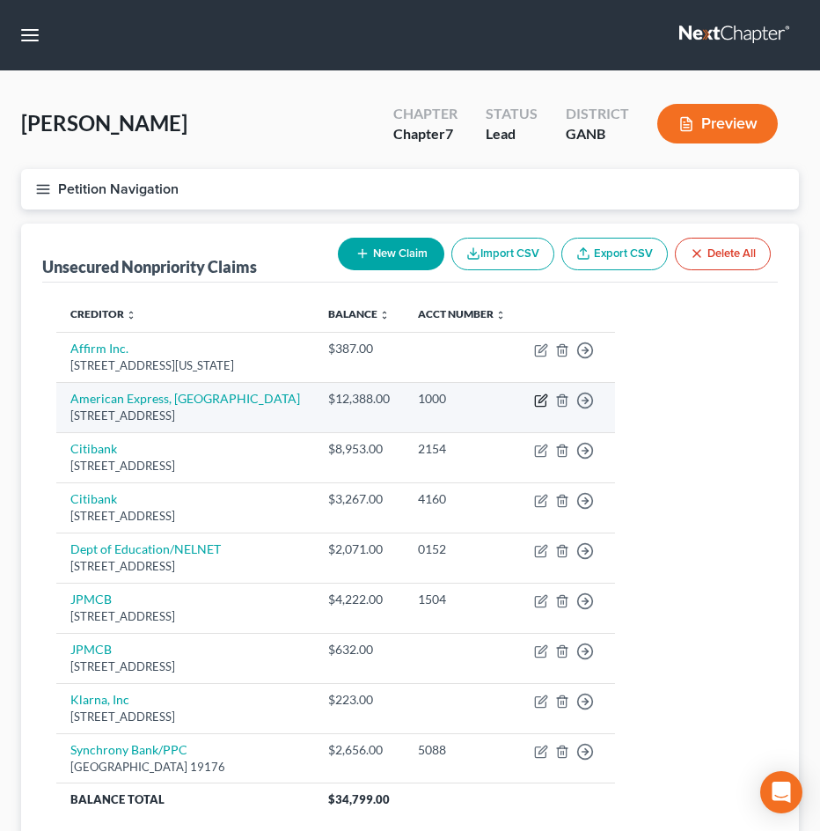
click at [548, 399] on icon "button" at bounding box center [541, 400] width 14 height 14
select select "45"
select select "2"
select select "0"
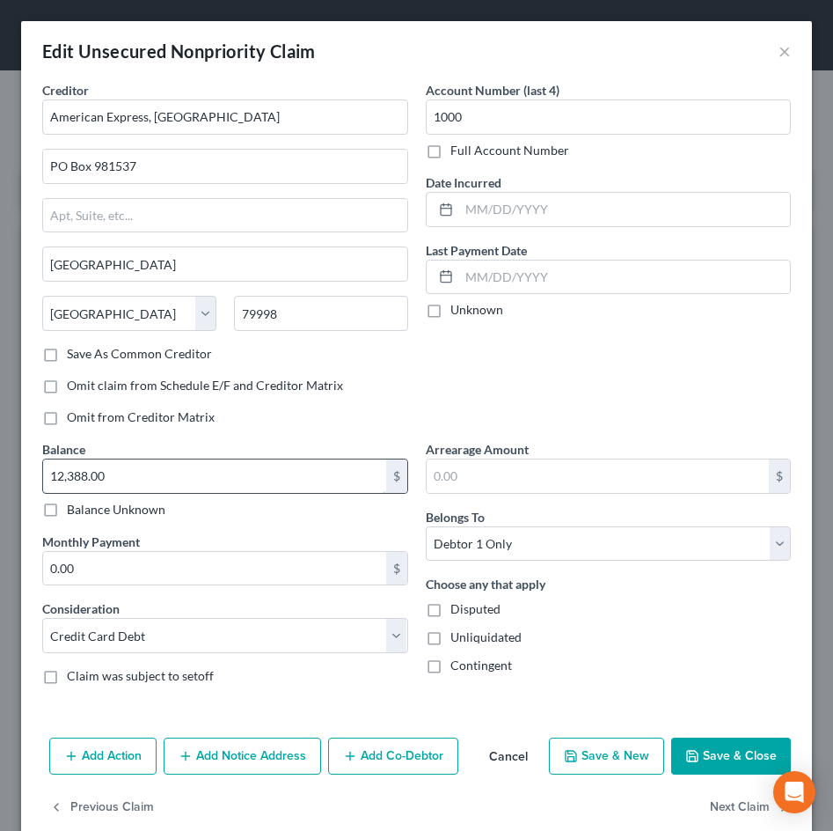
click at [80, 475] on input "12,388.00" at bounding box center [214, 475] width 343 height 33
type input "1,238.00"
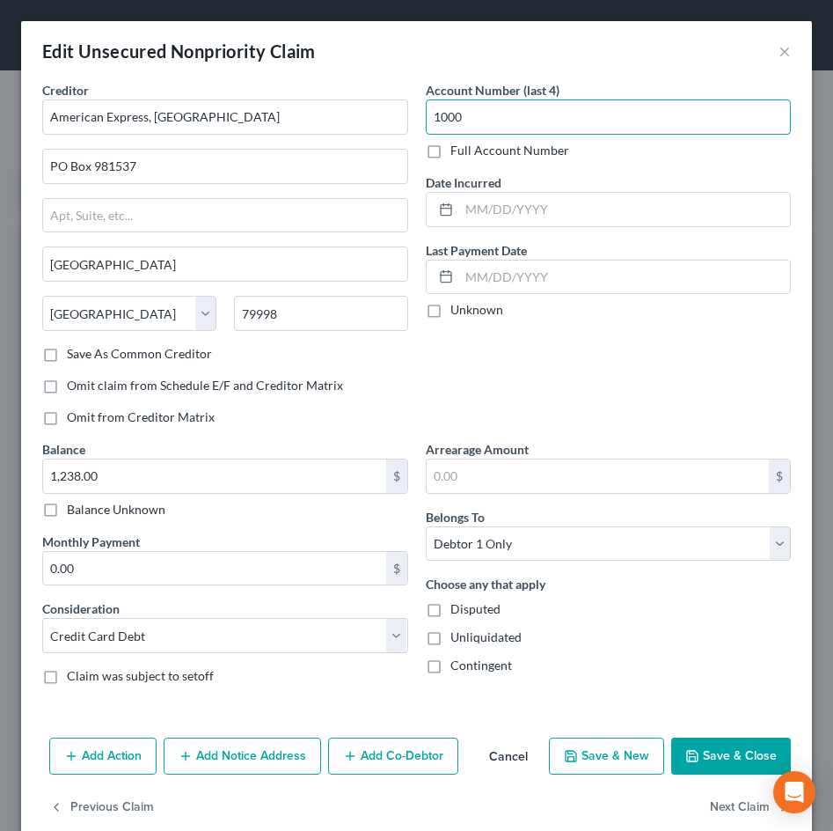
click at [442, 118] on input "1000" at bounding box center [609, 116] width 366 height 35
type input "2223"
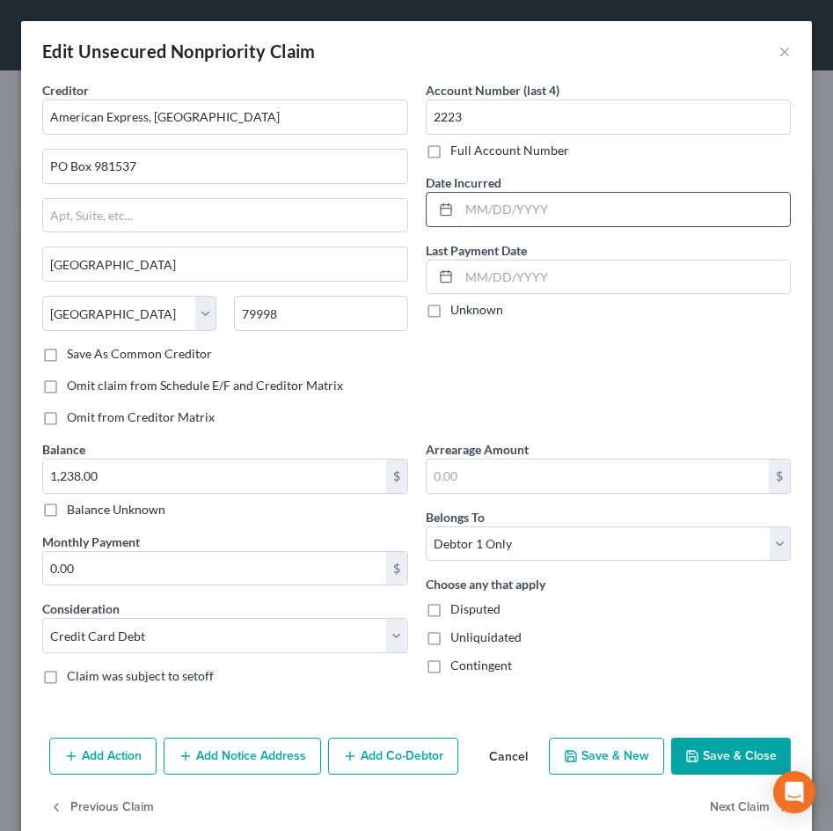
click at [475, 216] on input "text" at bounding box center [625, 209] width 332 height 33
type input "[DATE]"
click at [729, 759] on button "Save & Close" at bounding box center [731, 755] width 120 height 37
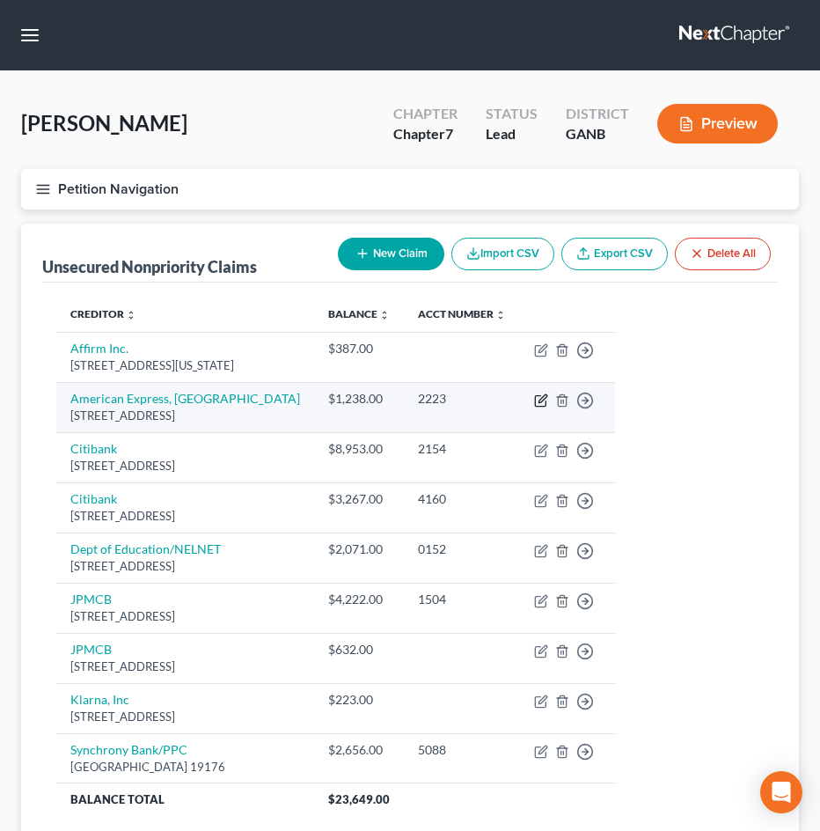
click at [548, 401] on icon "button" at bounding box center [541, 400] width 14 height 14
select select "45"
select select "2"
select select "0"
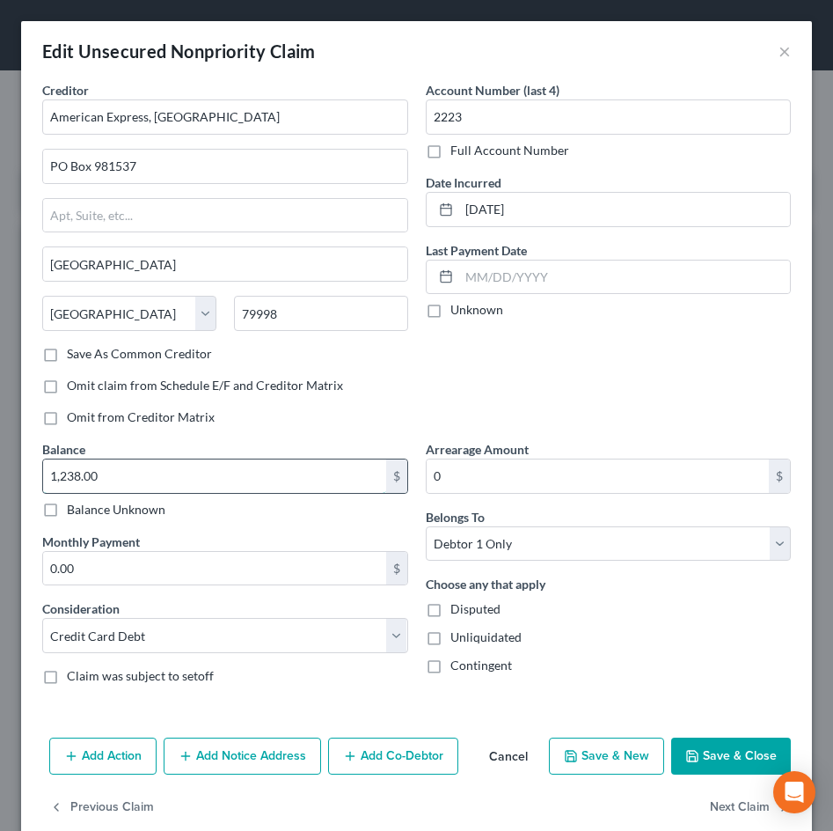
click at [66, 467] on input "1,238.00" at bounding box center [214, 475] width 343 height 33
click at [70, 487] on input "1,238.00" at bounding box center [214, 475] width 343 height 33
type input "12,338.00"
click at [705, 742] on button "Save & Close" at bounding box center [731, 755] width 120 height 37
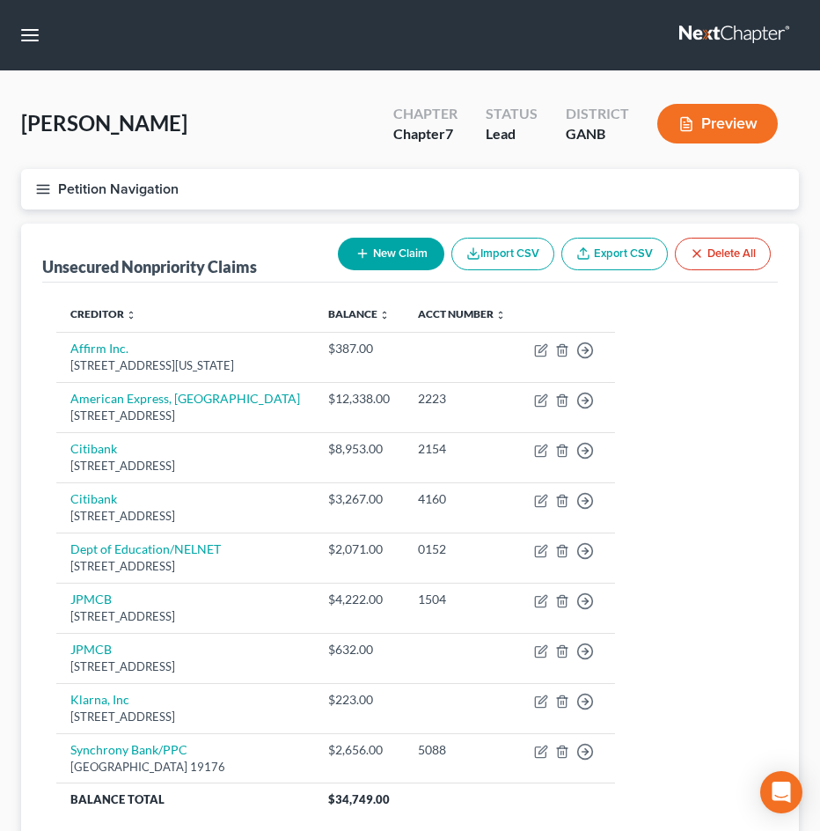
click at [34, 188] on button "Petition Navigation" at bounding box center [410, 189] width 778 height 40
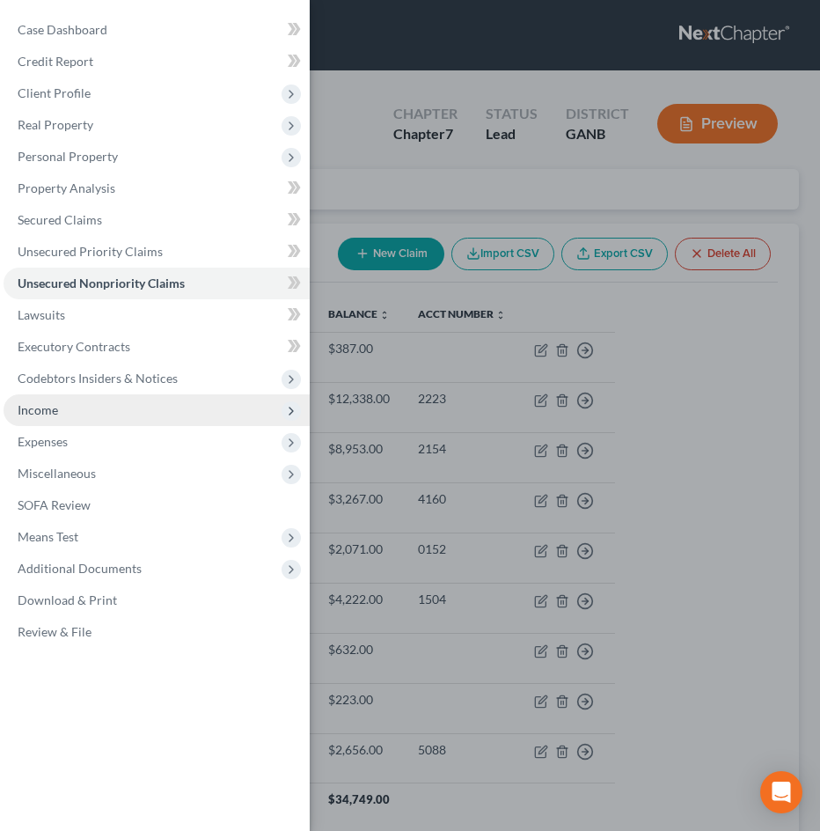
click at [46, 410] on span "Income" at bounding box center [38, 409] width 40 height 15
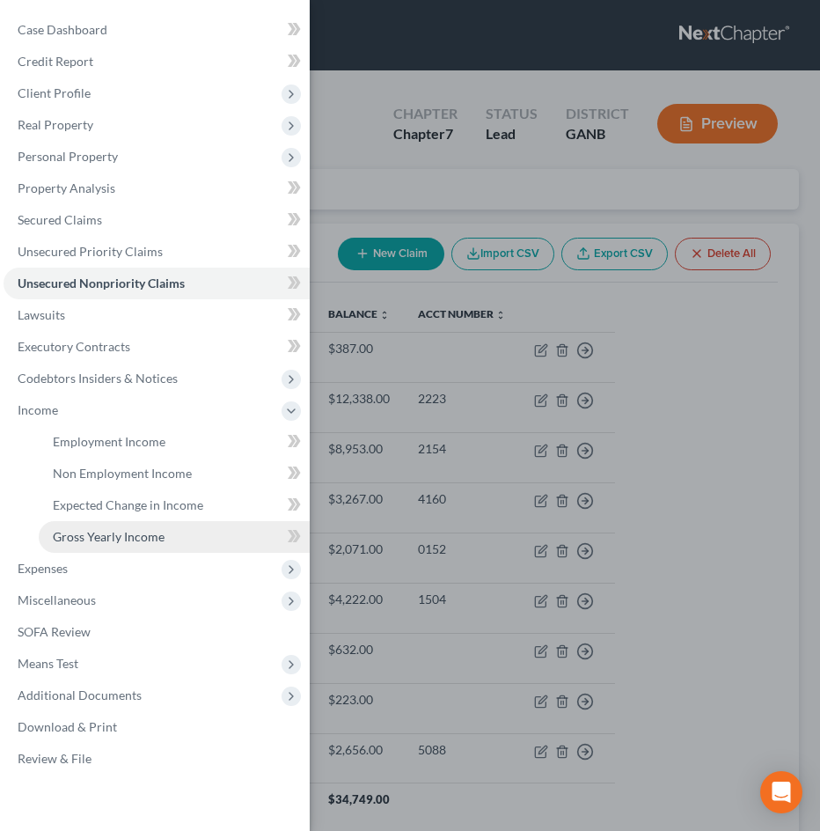
click at [105, 543] on span "Gross Yearly Income" at bounding box center [109, 536] width 112 height 15
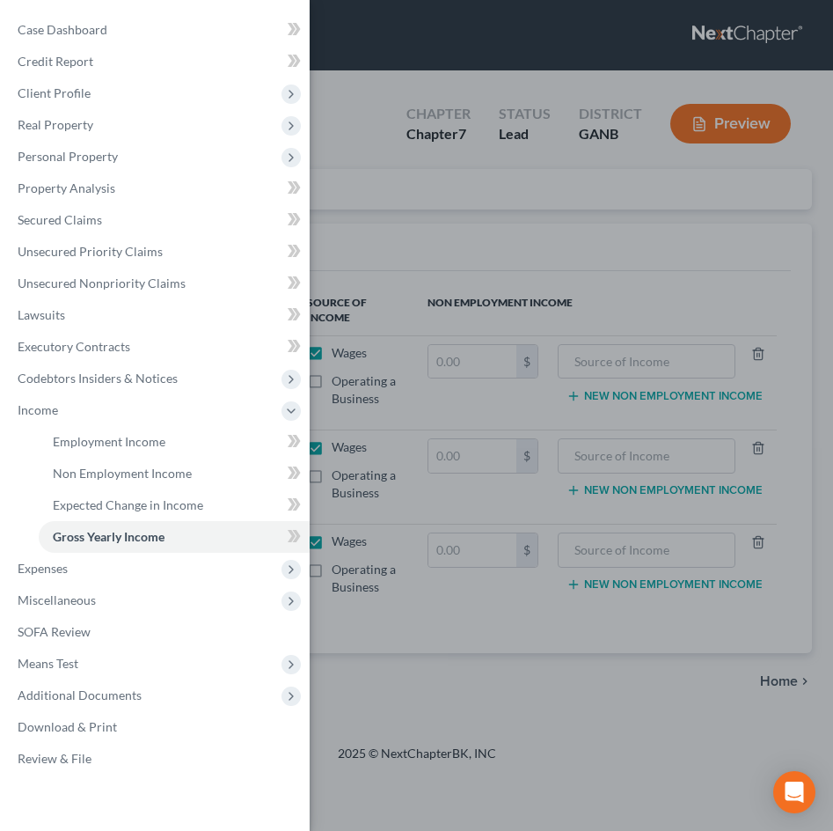
click at [422, 622] on div "Case Dashboard Payments Invoices Payments Payments Credit Report Client Profile" at bounding box center [416, 415] width 833 height 831
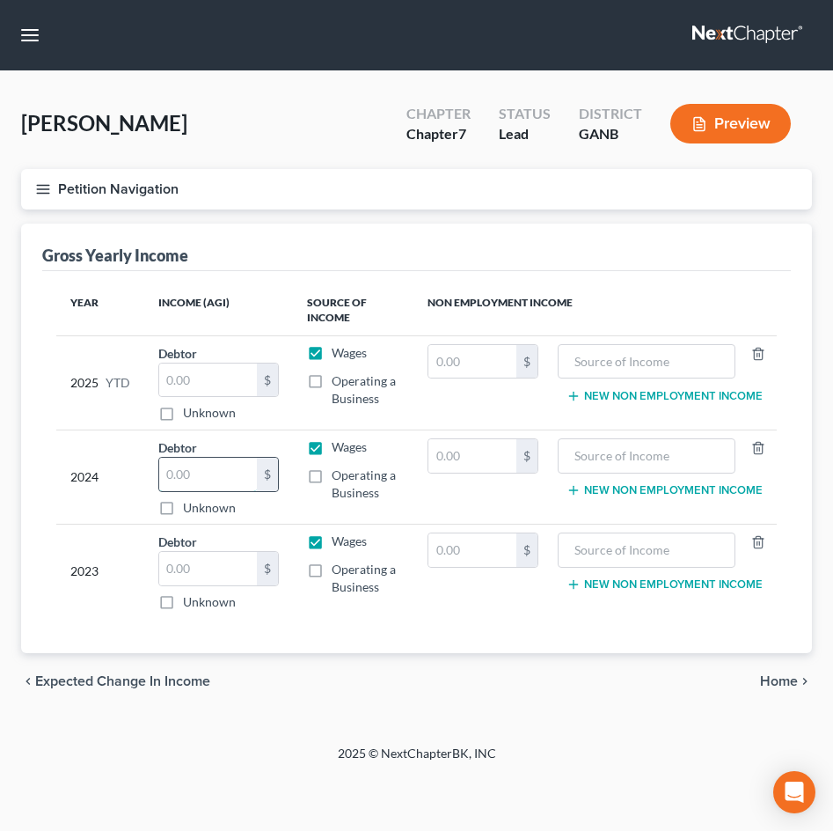
click at [201, 467] on input "text" at bounding box center [208, 474] width 98 height 33
type input "67,607"
click at [202, 563] on input "text" at bounding box center [208, 568] width 98 height 33
type input "72,461"
